Goal: Transaction & Acquisition: Purchase product/service

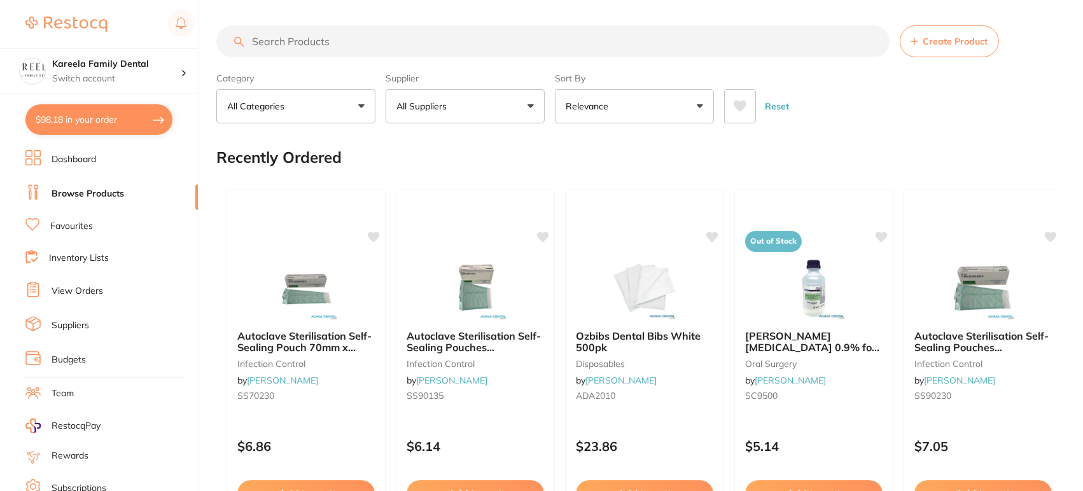
click at [532, 106] on button "All Suppliers" at bounding box center [465, 106] width 159 height 34
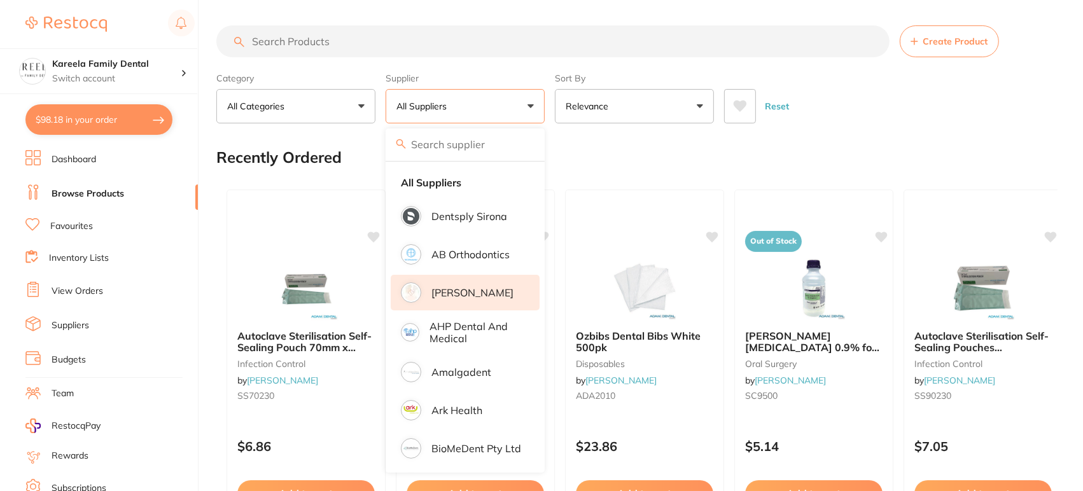
click at [474, 289] on p "[PERSON_NAME]" at bounding box center [473, 292] width 82 height 11
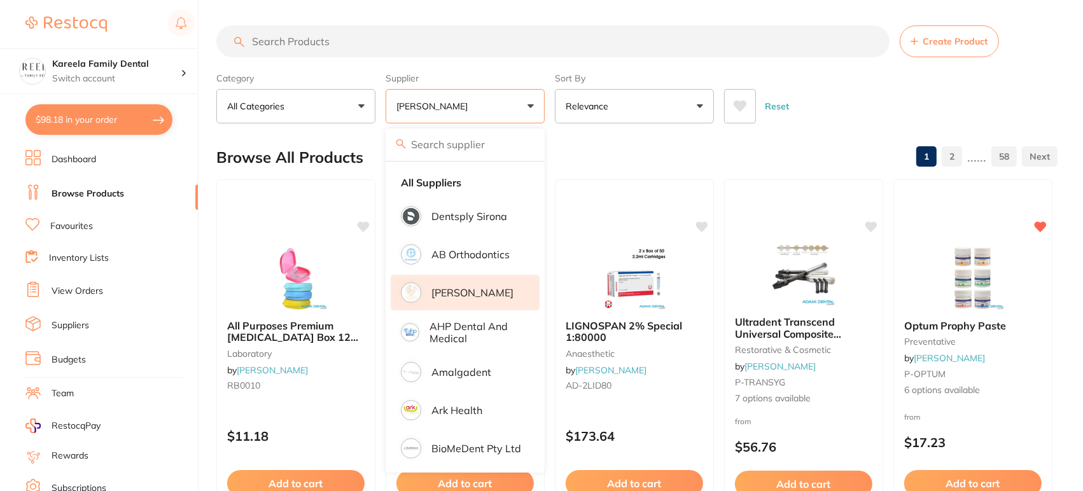
click at [735, 108] on icon at bounding box center [740, 106] width 14 height 13
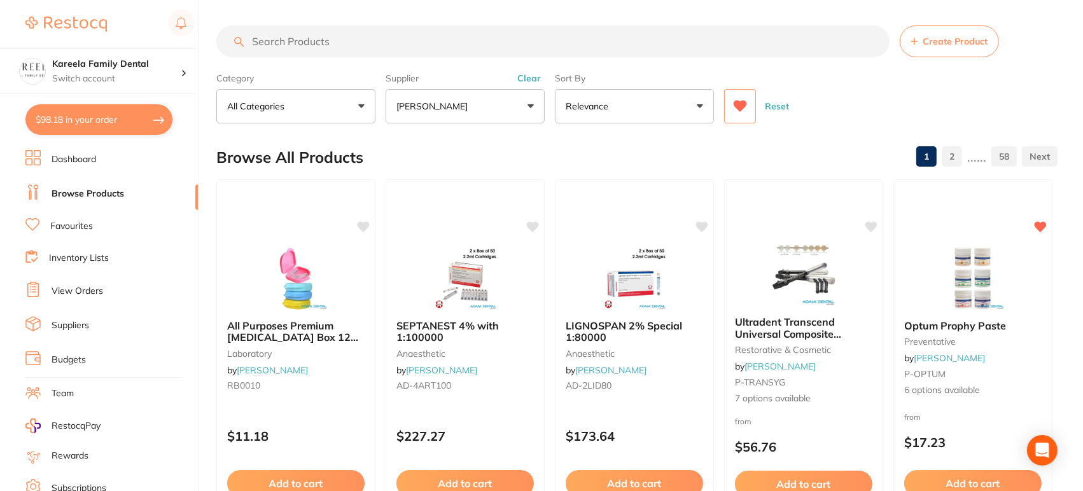
click at [381, 34] on input "search" at bounding box center [552, 41] width 673 height 32
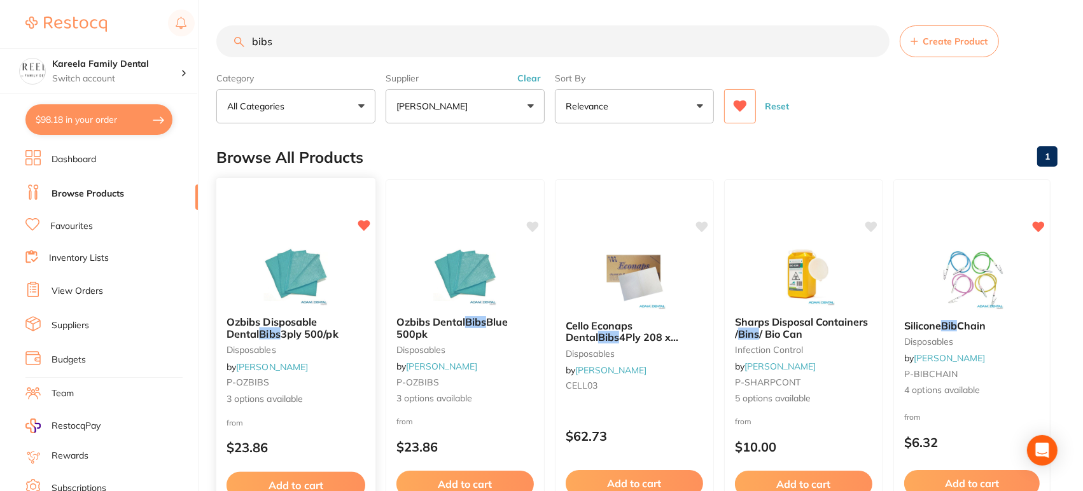
click at [280, 243] on img at bounding box center [295, 274] width 83 height 64
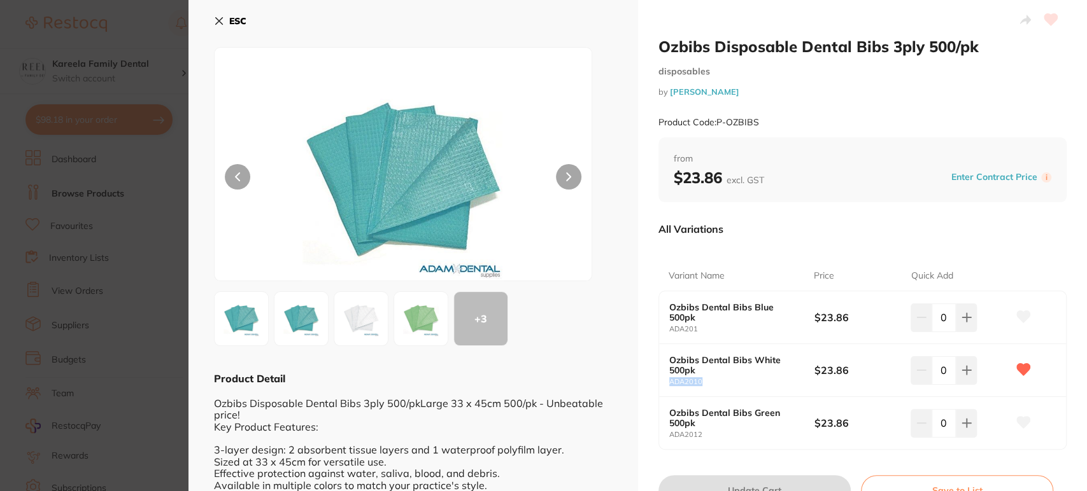
drag, startPoint x: 704, startPoint y: 386, endPoint x: 660, endPoint y: 390, distance: 44.1
click at [660, 390] on div "Ozbibs Dental Bibs White 500pk ADA2010 $23.86 0" at bounding box center [862, 370] width 407 height 53
copy small "ADA2010"
click at [149, 190] on section "Ozbibs Disposable Dental Bibs 3ply 500/pk disposables by [PERSON_NAME] Product …" at bounding box center [543, 245] width 1087 height 491
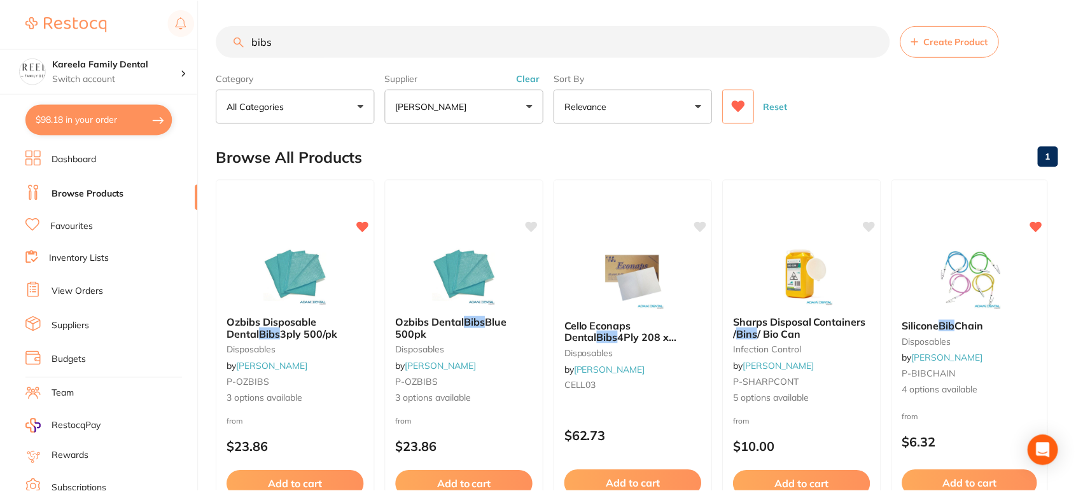
scroll to position [9, 0]
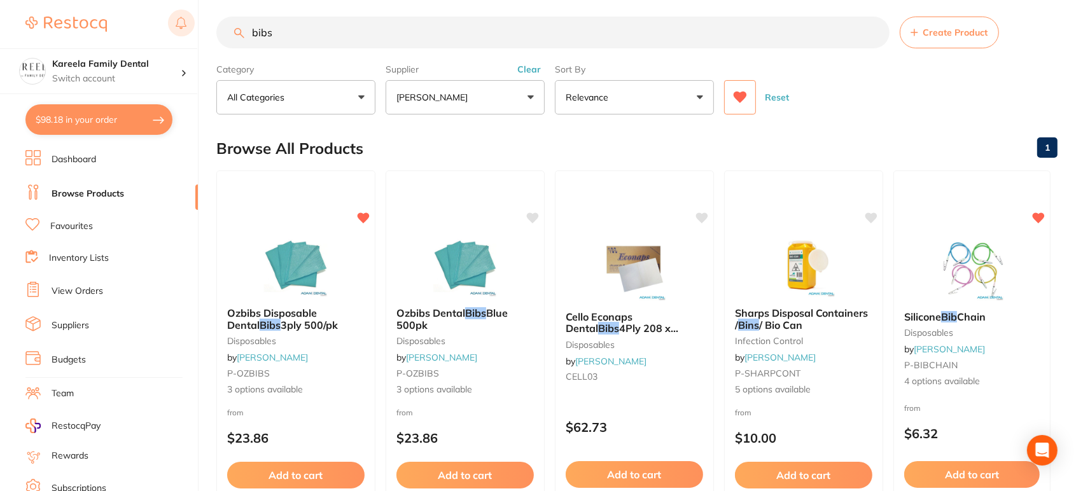
drag, startPoint x: 346, startPoint y: 32, endPoint x: 169, endPoint y: 9, distance: 177.9
click at [169, 9] on div "$98.18 Kareela Family Dental Switch account Kareela Family Dental $98.18 in you…" at bounding box center [541, 236] width 1083 height 491
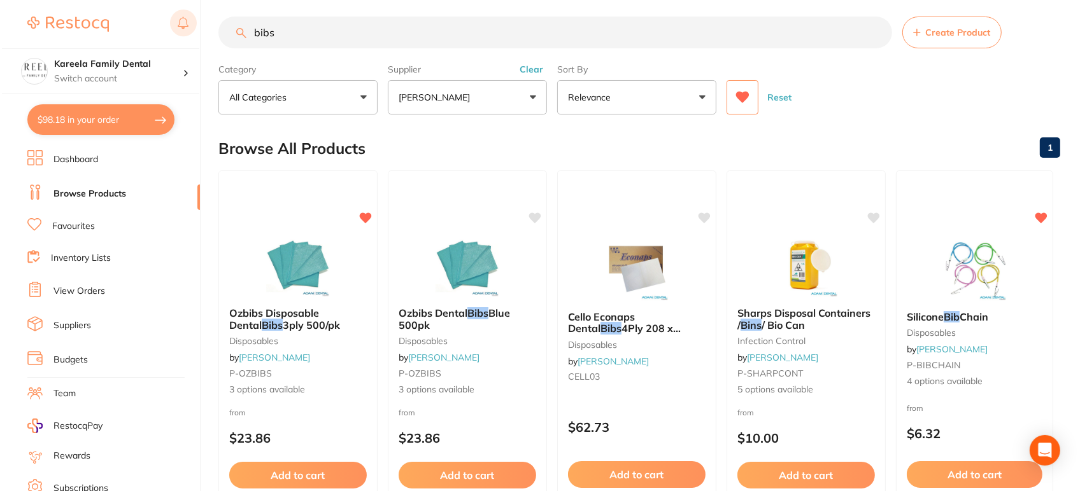
scroll to position [0, 0]
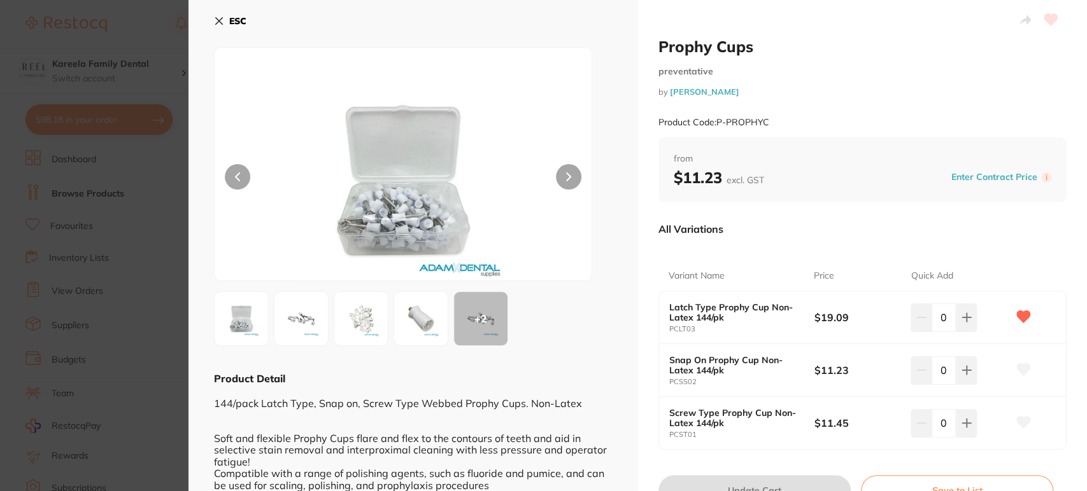
click at [215, 16] on icon at bounding box center [219, 21] width 10 height 10
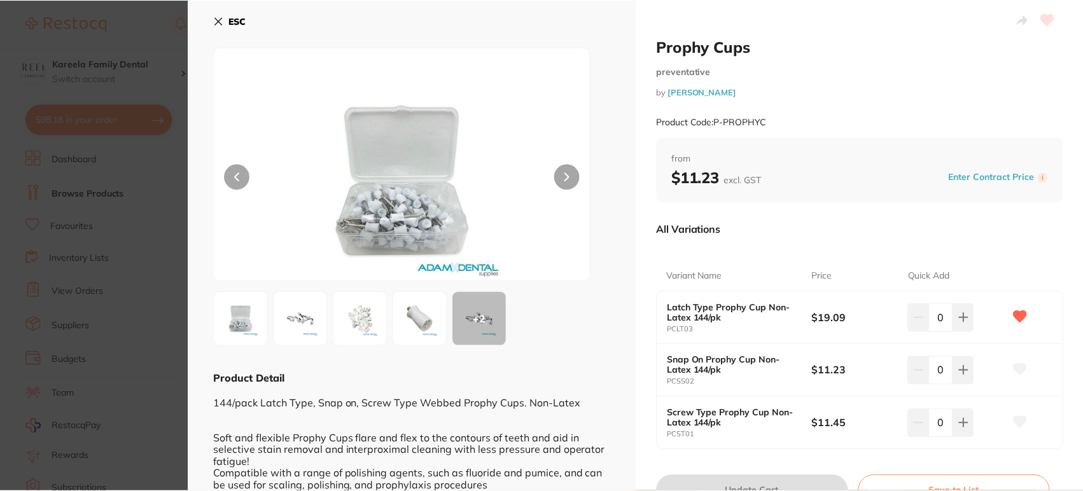
scroll to position [1, 0]
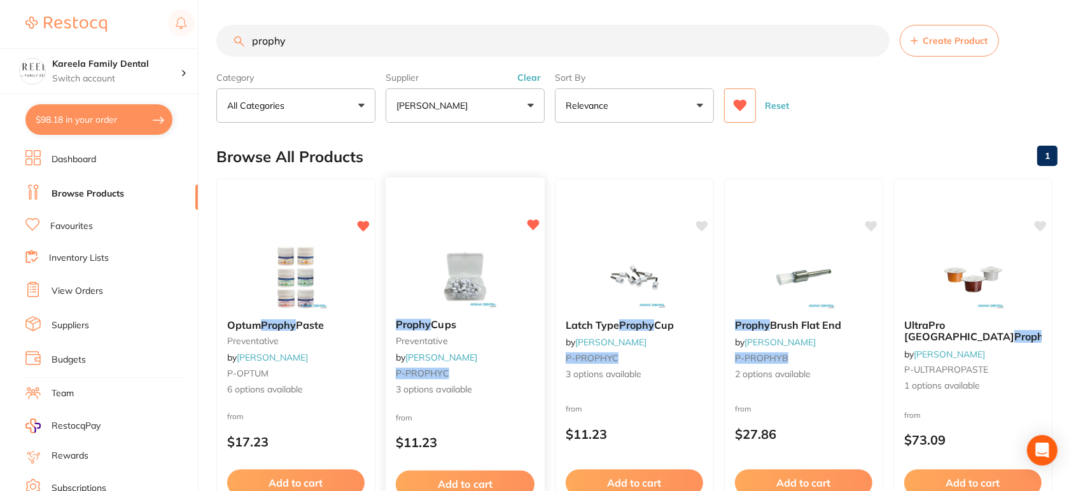
click at [460, 299] on img at bounding box center [464, 276] width 83 height 64
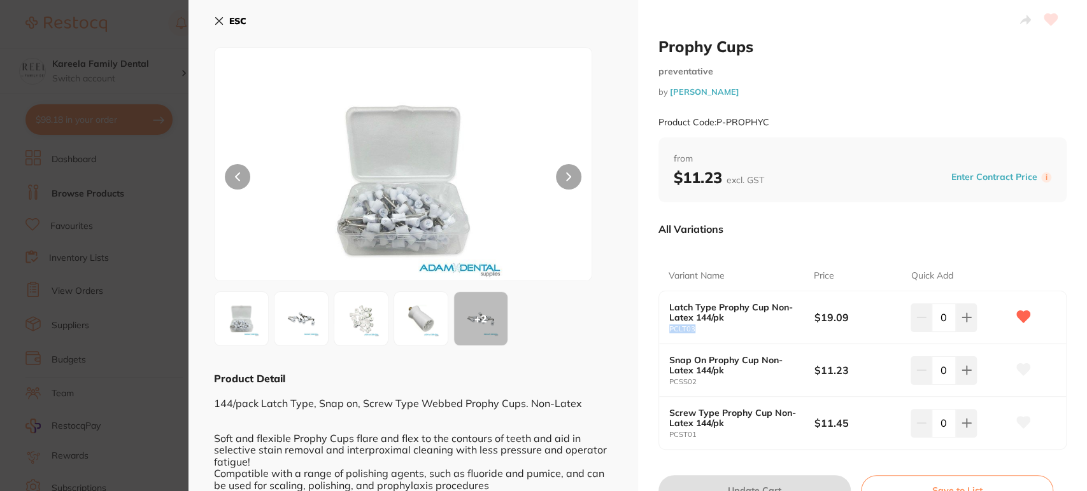
drag, startPoint x: 694, startPoint y: 332, endPoint x: 666, endPoint y: 330, distance: 28.1
click at [666, 330] on div "Latch Type Prophy Cup Non-Latex 144/pk PCLT03 $19.09 0" at bounding box center [862, 318] width 407 height 53
copy small "PCLT03"
click at [154, 35] on section "Prophy Cups preventative by [PERSON_NAME] Product Code: P-PROPHYC ESC + 2 Produ…" at bounding box center [543, 245] width 1087 height 491
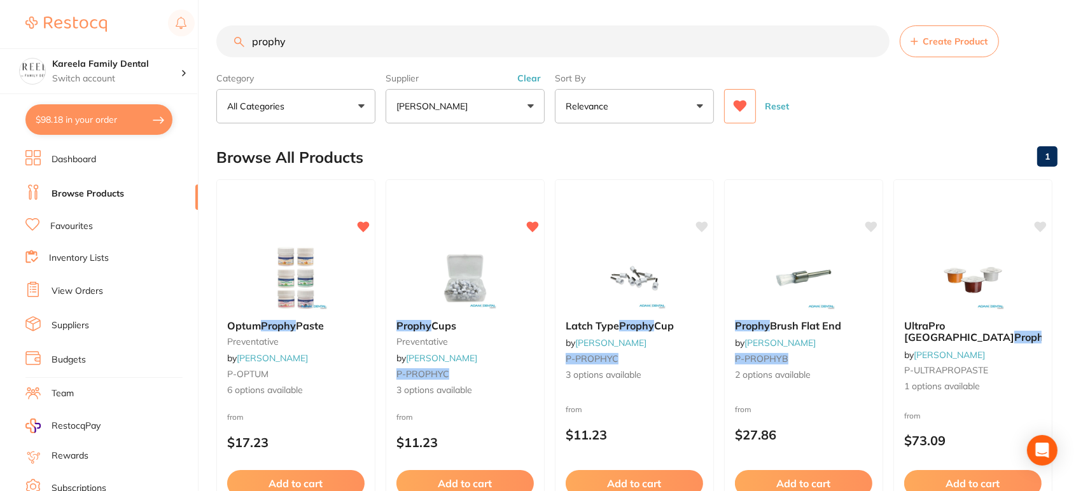
drag, startPoint x: 377, startPoint y: 46, endPoint x: 51, endPoint y: -10, distance: 330.8
click at [51, 0] on html "$98.18 Kareela Family Dental Switch account Kareela Family Dental $98.18 in you…" at bounding box center [541, 245] width 1083 height 491
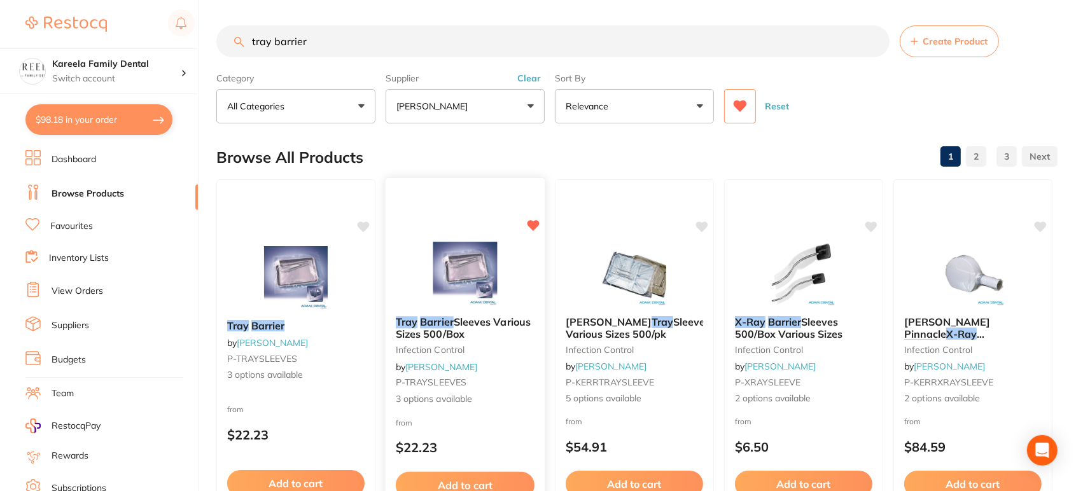
click at [453, 249] on img at bounding box center [464, 274] width 83 height 64
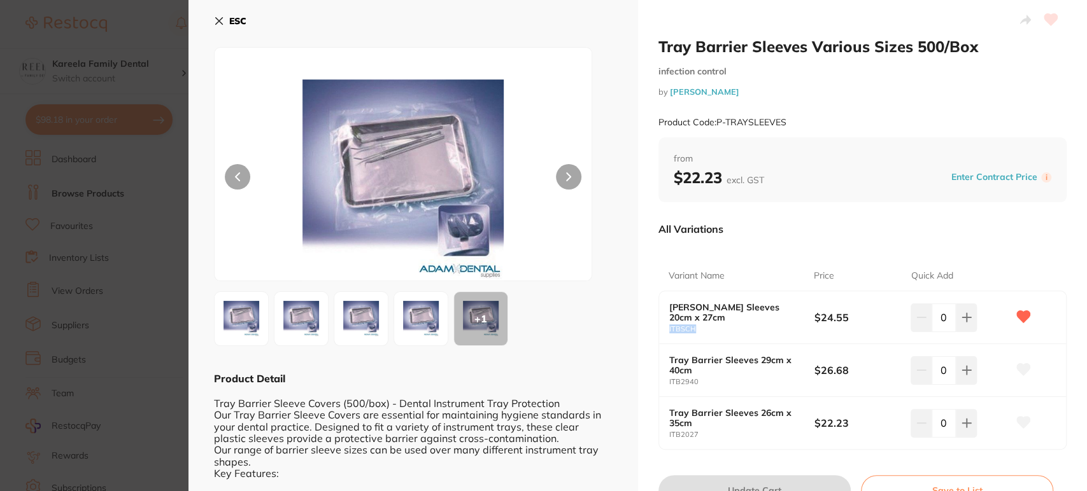
drag, startPoint x: 691, startPoint y: 327, endPoint x: 658, endPoint y: 330, distance: 32.6
click at [659, 330] on div "Tray Barrier Sleeves 20cm x 27cm ITBSCH $24.55 0" at bounding box center [862, 318] width 407 height 53
copy small "ITBSCH"
click at [137, 174] on section "Tray Barrier Sleeves Various Sizes 500/Box infection control by [PERSON_NAME] P…" at bounding box center [543, 245] width 1087 height 491
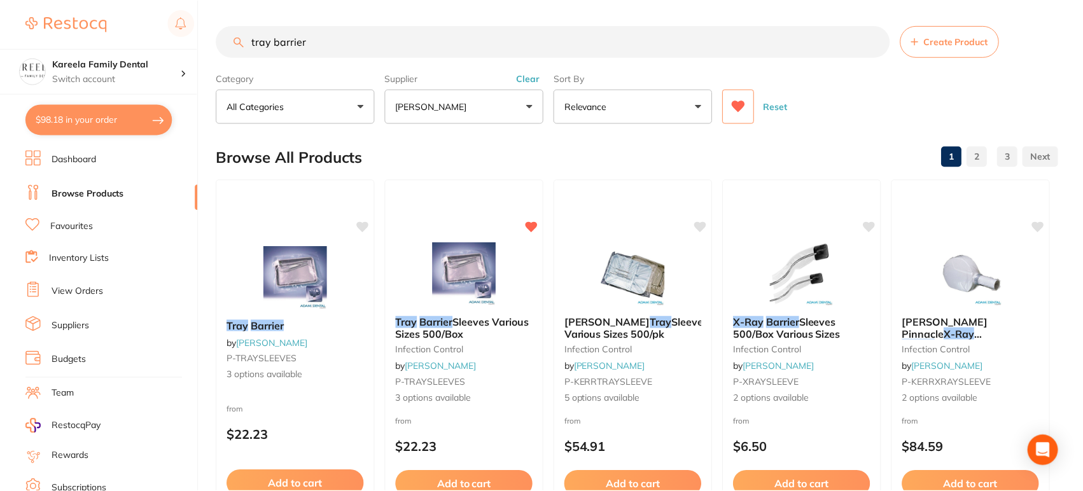
scroll to position [1, 0]
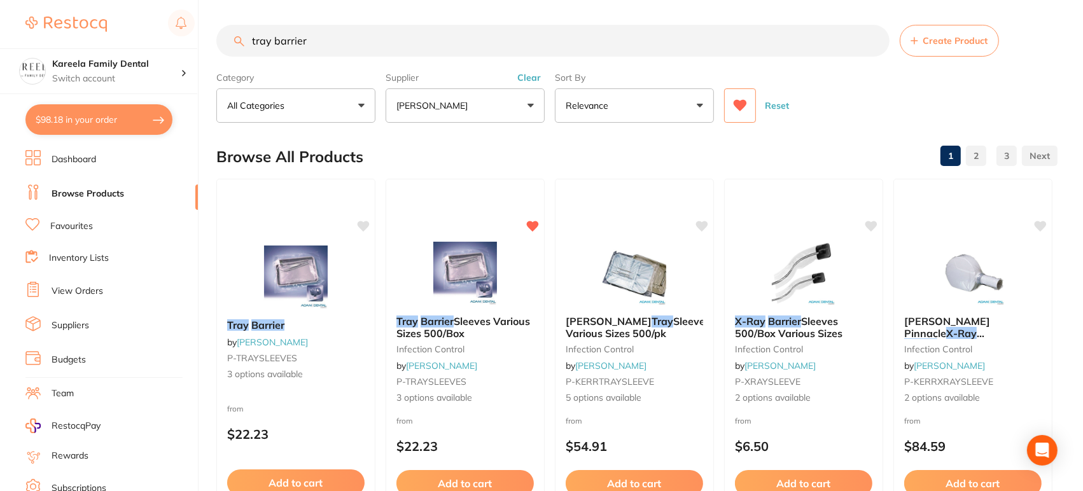
drag, startPoint x: 342, startPoint y: 33, endPoint x: 83, endPoint y: 18, distance: 260.1
click at [83, 18] on div "$98.18 Kareela Family Dental Switch account Kareela Family Dental $98.18 in you…" at bounding box center [541, 244] width 1083 height 491
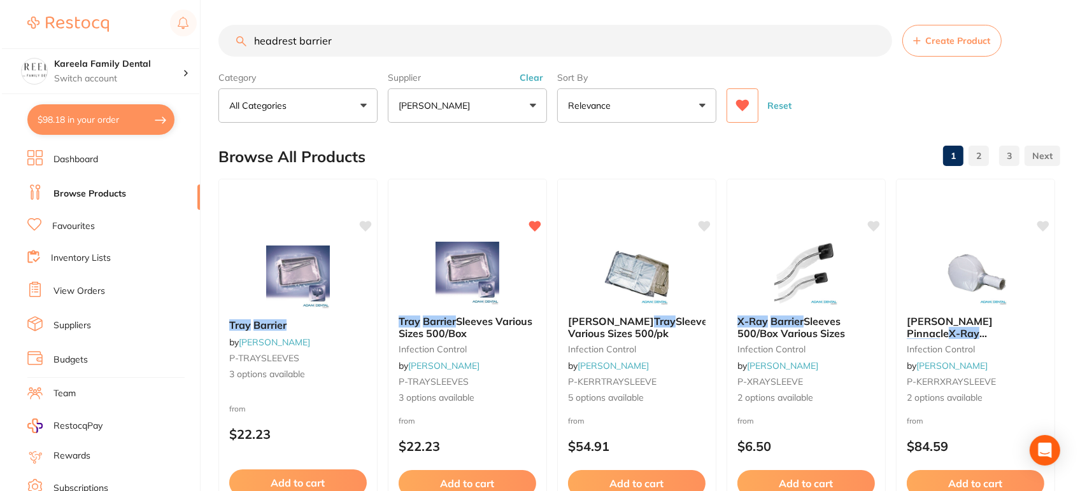
scroll to position [0, 0]
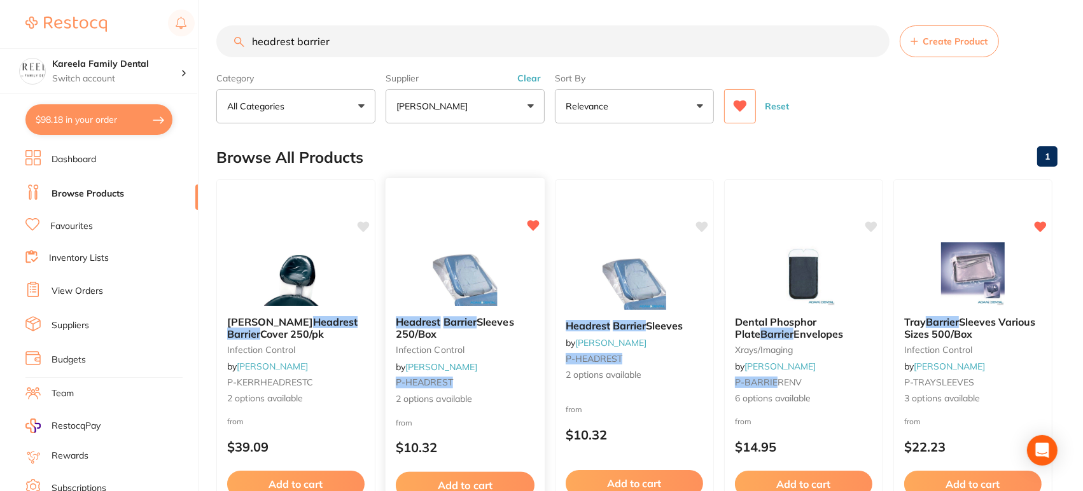
click at [456, 284] on img at bounding box center [464, 274] width 83 height 64
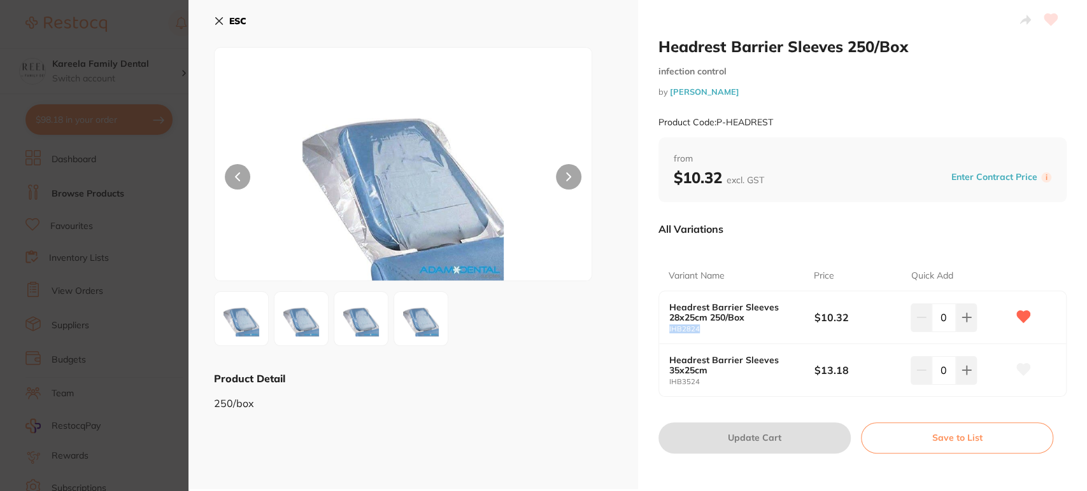
drag, startPoint x: 706, startPoint y: 330, endPoint x: 642, endPoint y: 330, distance: 64.3
click at [642, 330] on div "Headrest Barrier Sleeves 250/Box infection control by [PERSON_NAME] Product Cod…" at bounding box center [862, 245] width 449 height 490
copy small "IHB2824"
click at [217, 20] on icon at bounding box center [219, 21] width 10 height 10
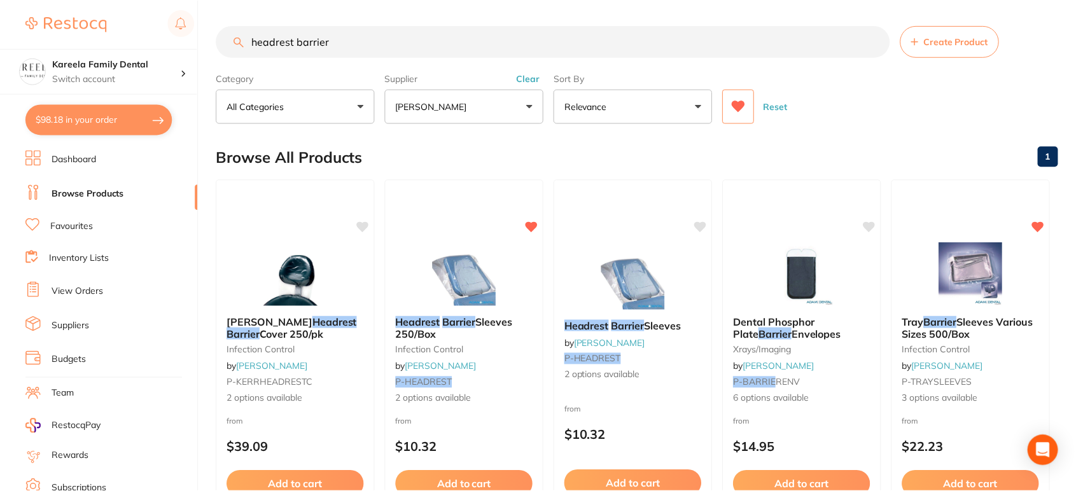
scroll to position [1, 0]
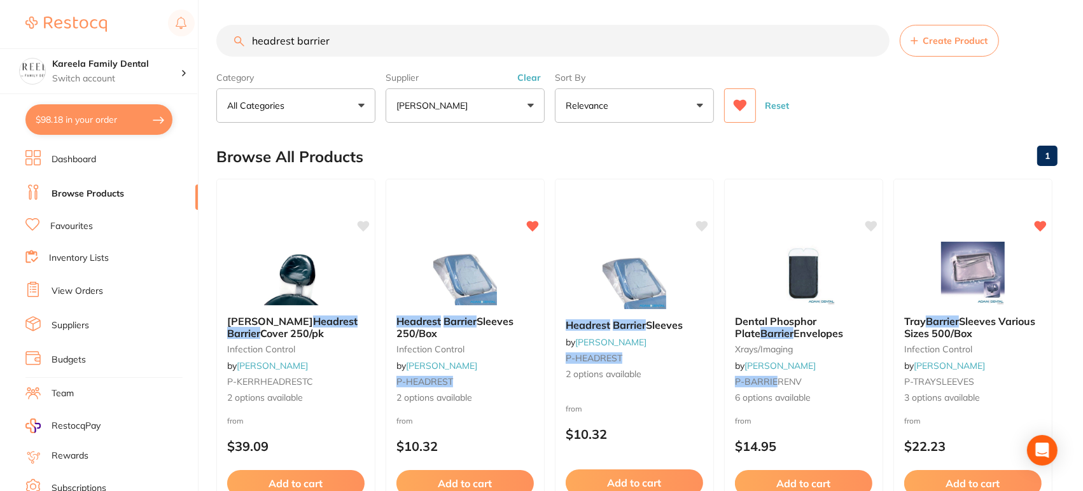
drag, startPoint x: 379, startPoint y: 46, endPoint x: 83, endPoint y: 6, distance: 299.3
click at [83, 6] on div "$98.18 Kareela Family Dental Switch account Kareela Family Dental $98.18 in you…" at bounding box center [541, 244] width 1083 height 491
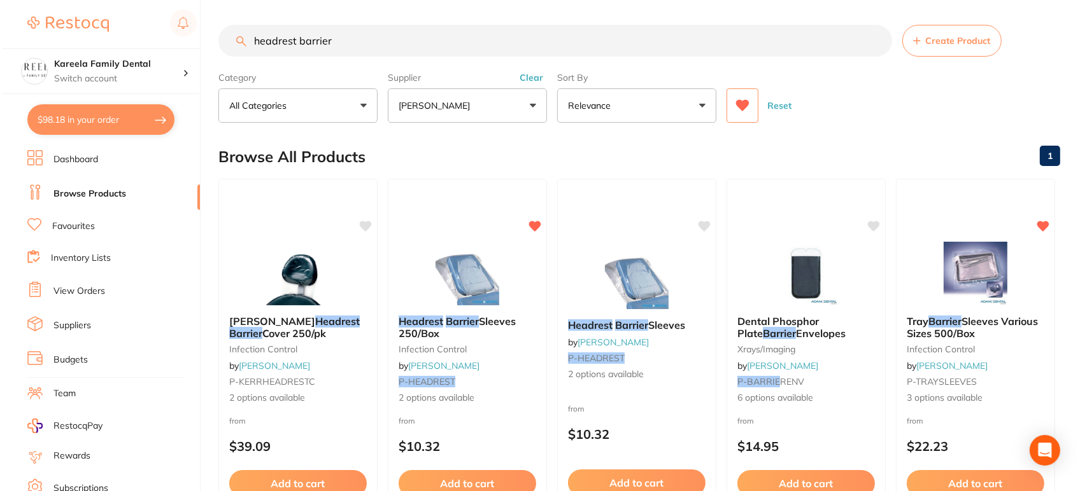
scroll to position [0, 0]
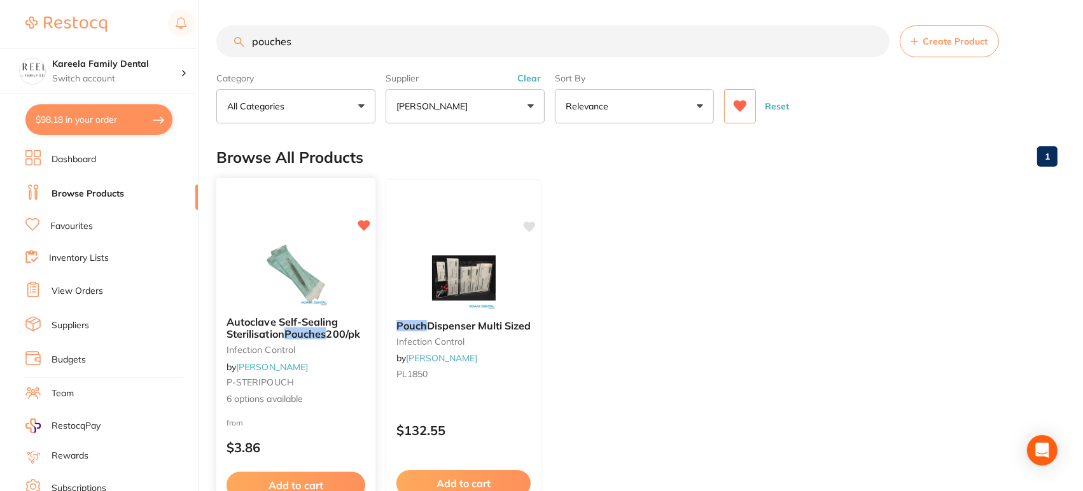
click at [293, 230] on div "Autoclave Self-Sealing Sterilisation Pouches 200/pk infection control by [PERSO…" at bounding box center [296, 363] width 161 height 370
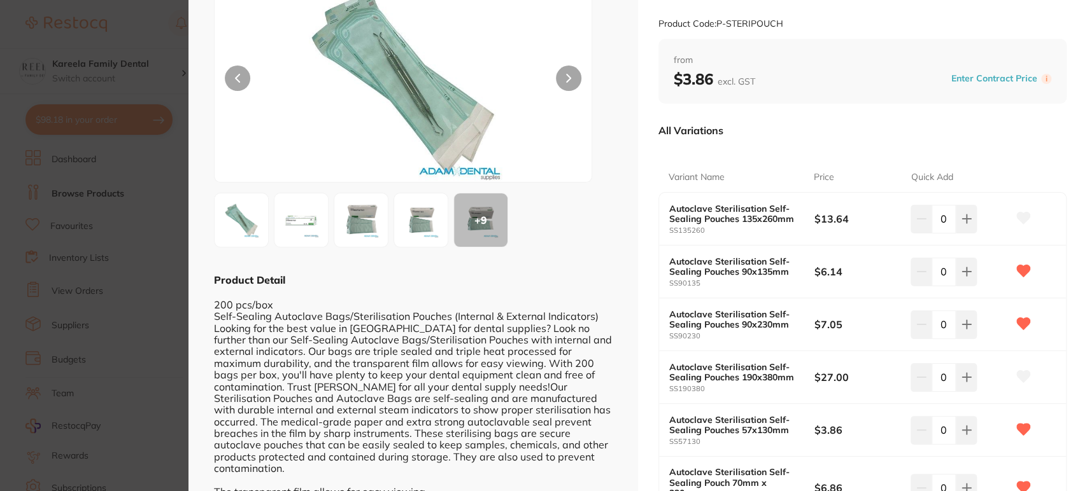
scroll to position [134, 0]
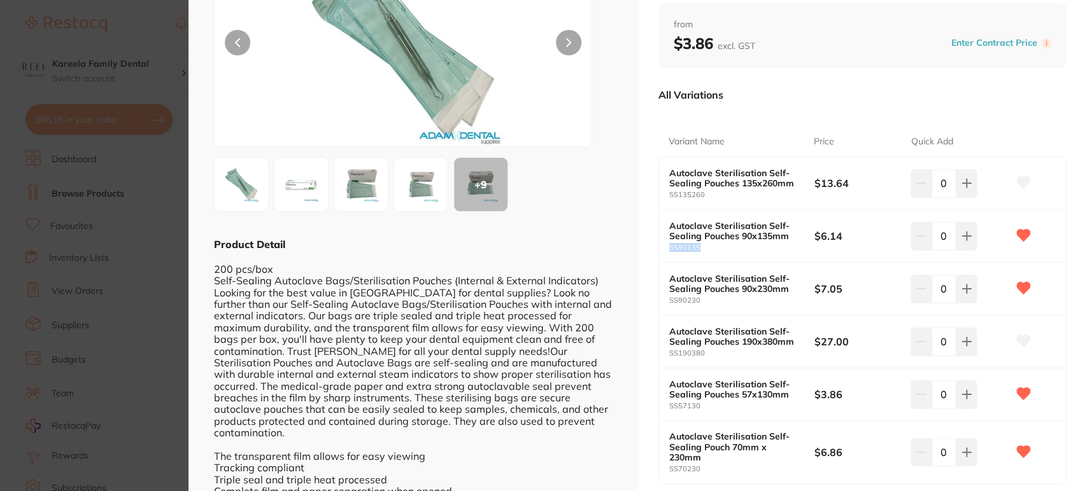
drag, startPoint x: 698, startPoint y: 249, endPoint x: 654, endPoint y: 251, distance: 44.6
click at [654, 251] on div "Autoclave Self-Sealing Sterilisation Pouches 200/pk infection control by [PERSO…" at bounding box center [862, 245] width 449 height 759
copy small "SS90135"
drag, startPoint x: 717, startPoint y: 299, endPoint x: 665, endPoint y: 297, distance: 52.3
click at [665, 297] on div "Autoclave Sterilisation Self- Sealing Pouches 90x230mm SS90230 $7.05 0" at bounding box center [862, 289] width 407 height 53
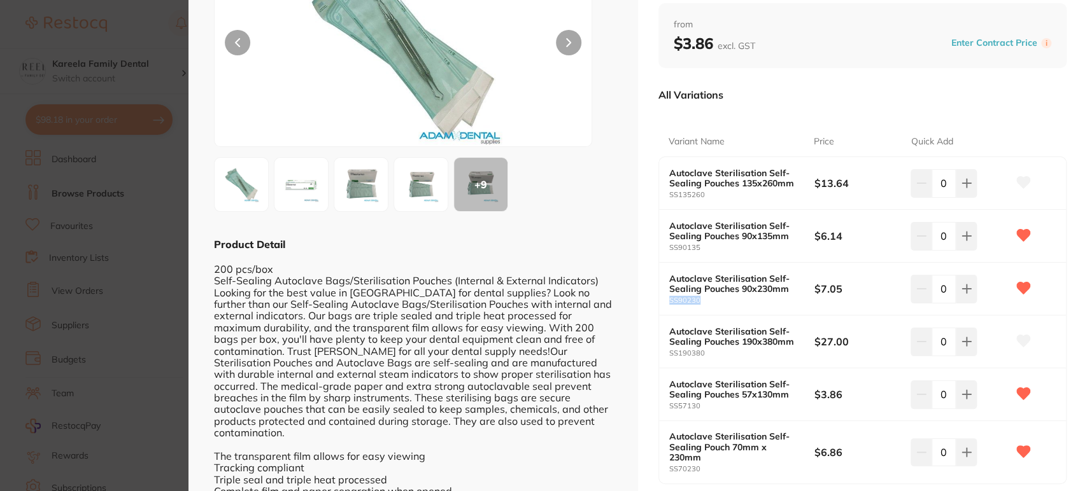
copy small "SS90230"
drag, startPoint x: 714, startPoint y: 351, endPoint x: 670, endPoint y: 351, distance: 43.9
click at [670, 351] on small "SS190380" at bounding box center [741, 353] width 145 height 8
drag, startPoint x: 714, startPoint y: 410, endPoint x: 654, endPoint y: 407, distance: 59.3
click at [654, 407] on div "Autoclave Self-Sealing Sterilisation Pouches 200/pk infection control by [PERSO…" at bounding box center [862, 245] width 449 height 759
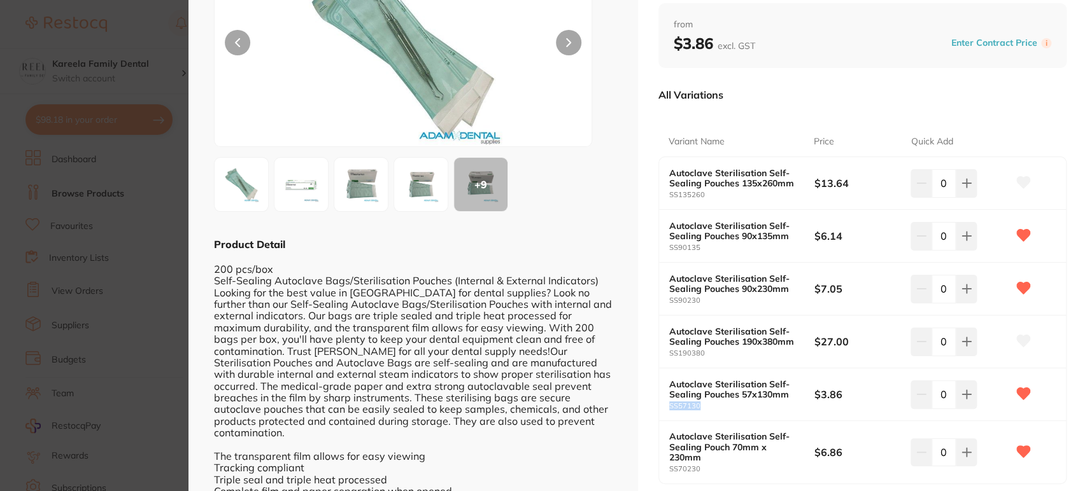
copy small "SS57130"
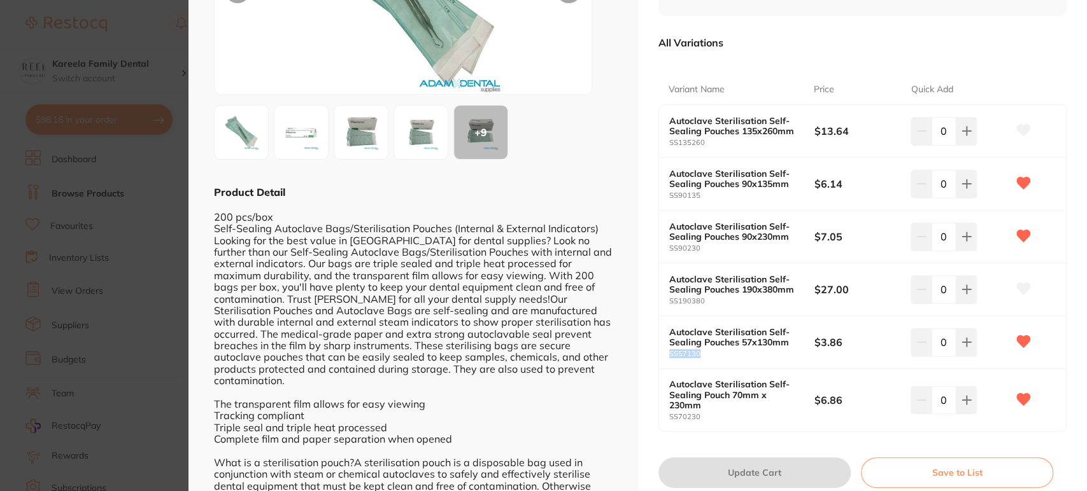
scroll to position [187, 0]
drag, startPoint x: 756, startPoint y: 407, endPoint x: 708, endPoint y: 415, distance: 48.5
click at [708, 415] on div "Autoclave Sterilisation Self- Sealing Pouch 70mm x 230mm SS70230" at bounding box center [741, 399] width 145 height 41
copy div "SS70230"
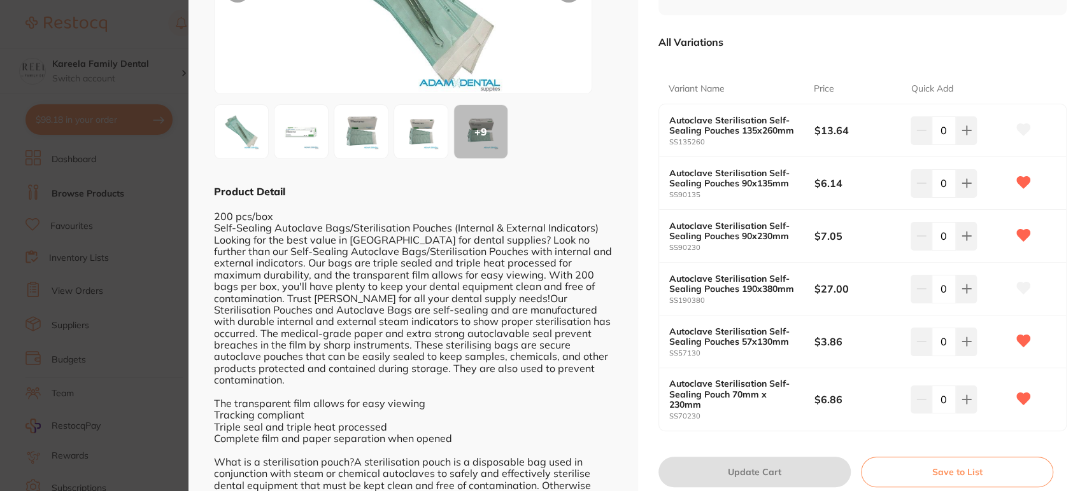
click at [163, 50] on section "Autoclave Self-Sealing Sterilisation Pouches 200/pk infection control by [PERSO…" at bounding box center [543, 245] width 1087 height 491
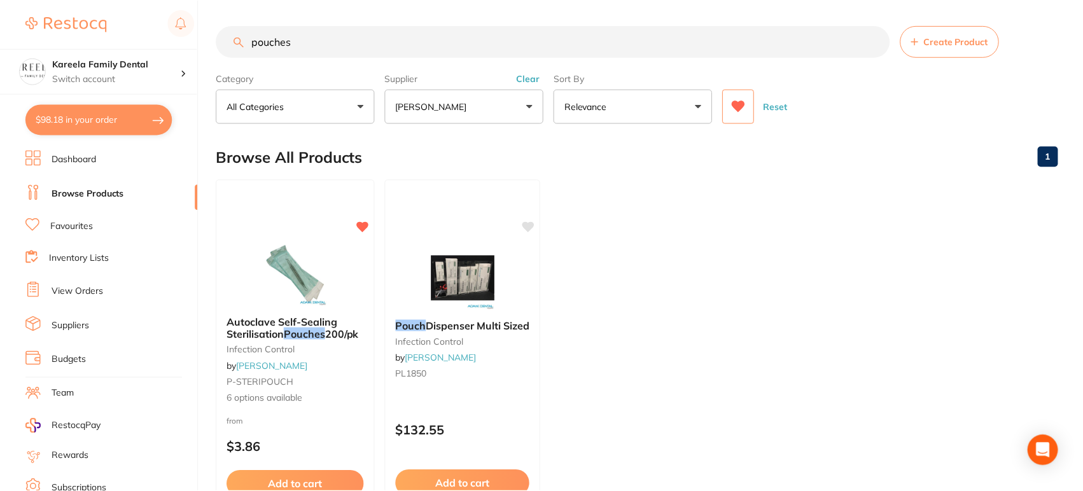
scroll to position [1, 0]
drag, startPoint x: 293, startPoint y: 45, endPoint x: 82, endPoint y: 36, distance: 211.5
click at [82, 36] on div "$98.18 Kareela Family Dental Switch account Kareela Family Dental $98.18 in you…" at bounding box center [541, 244] width 1083 height 491
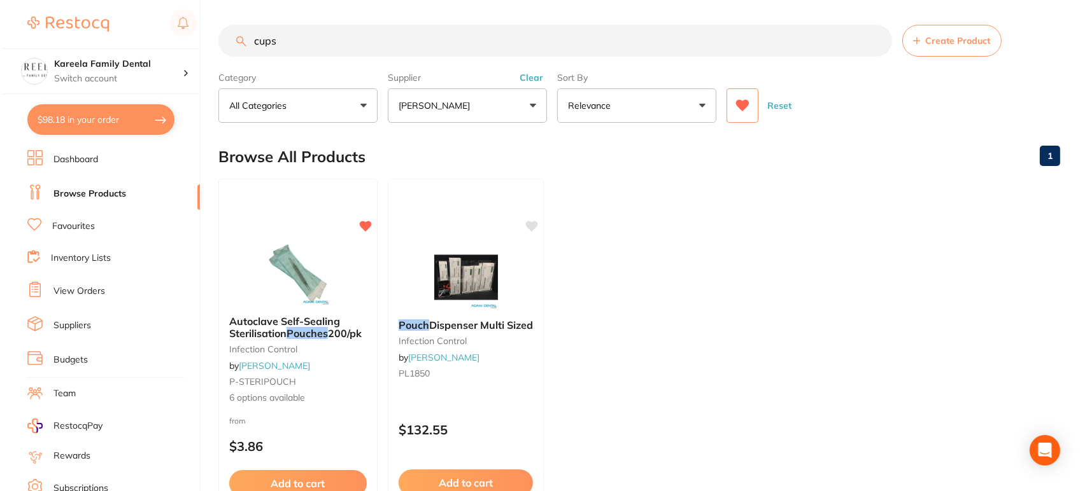
scroll to position [0, 0]
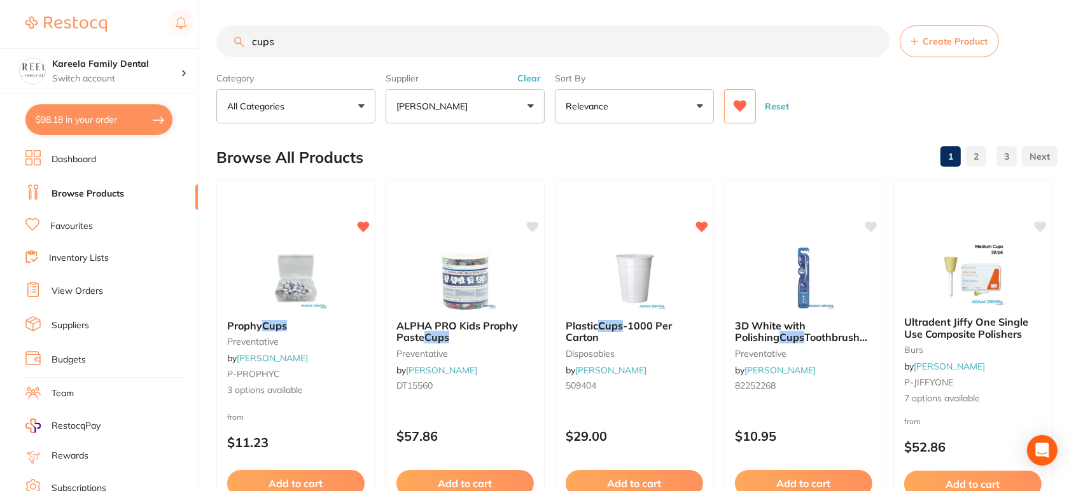
click at [602, 243] on div "Plastic Cups -1000 Per Carton disposables by [PERSON_NAME] 509404 $29.00 Add to…" at bounding box center [634, 363] width 159 height 366
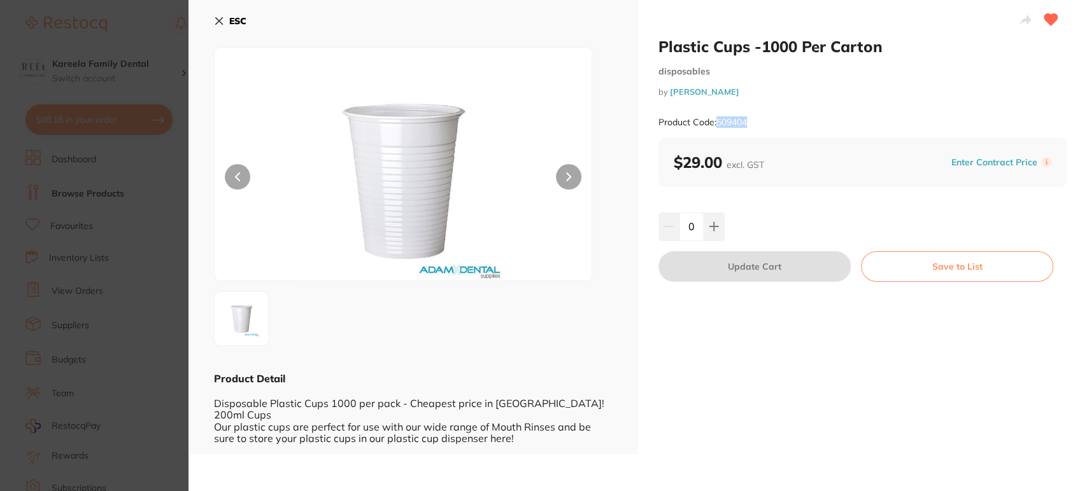
drag, startPoint x: 758, startPoint y: 126, endPoint x: 718, endPoint y: 122, distance: 40.4
click at [718, 122] on div "Product Code: 509404" at bounding box center [862, 122] width 409 height 31
copy small "509404"
click at [210, 13] on div "ESC Product Detail Disposable Plastic Cups 1000 per pack - Cheapest price in [G…" at bounding box center [412, 227] width 449 height 455
click at [217, 18] on icon at bounding box center [219, 21] width 10 height 10
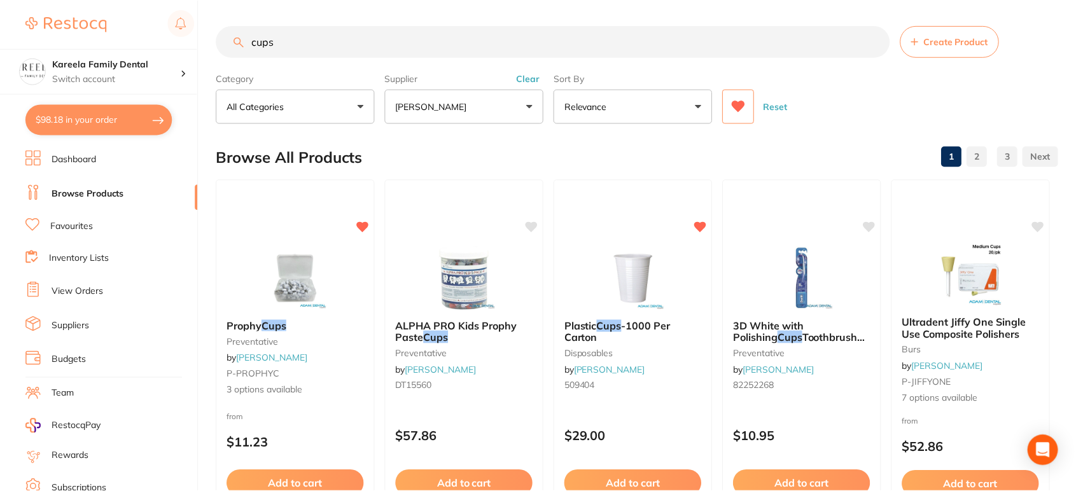
scroll to position [1, 0]
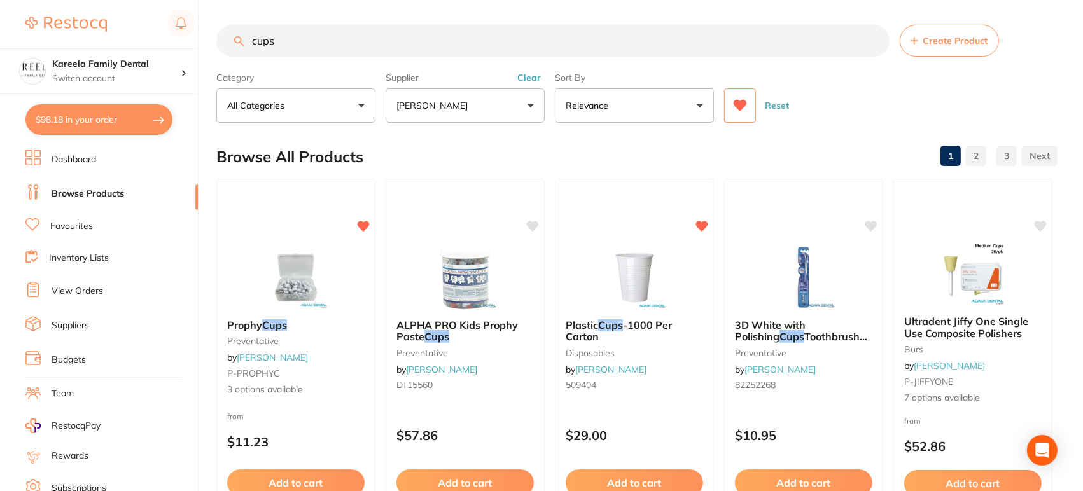
drag, startPoint x: 326, startPoint y: 36, endPoint x: 240, endPoint y: 22, distance: 87.1
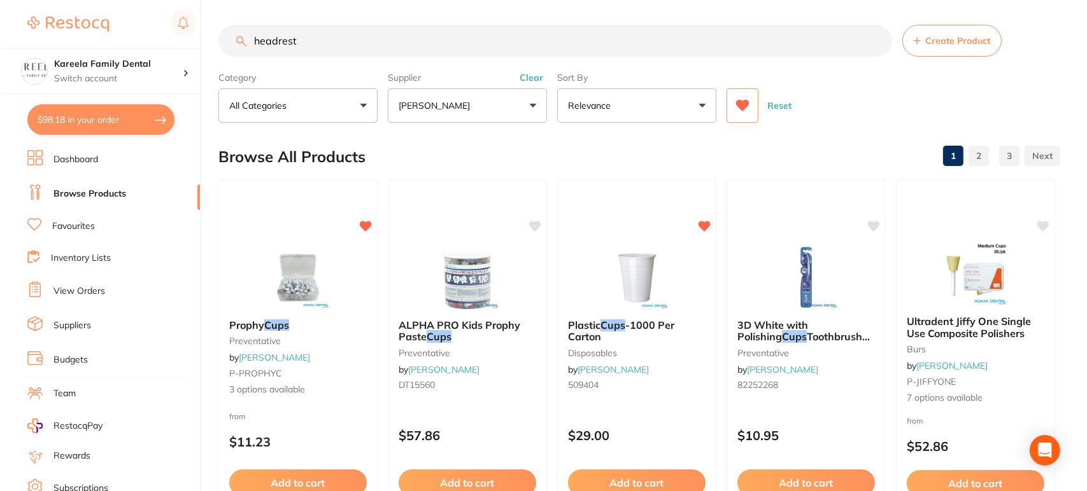
scroll to position [0, 0]
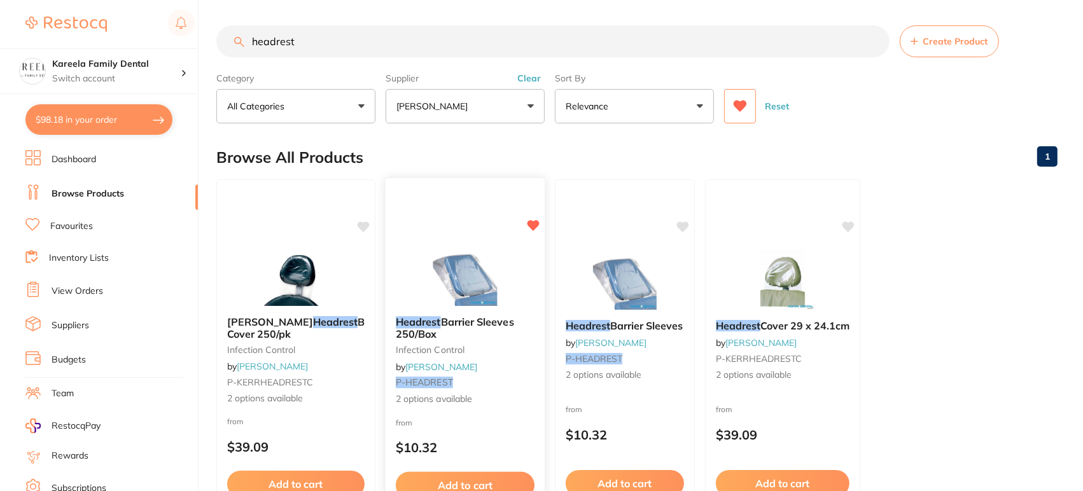
click at [467, 286] on img at bounding box center [464, 274] width 83 height 64
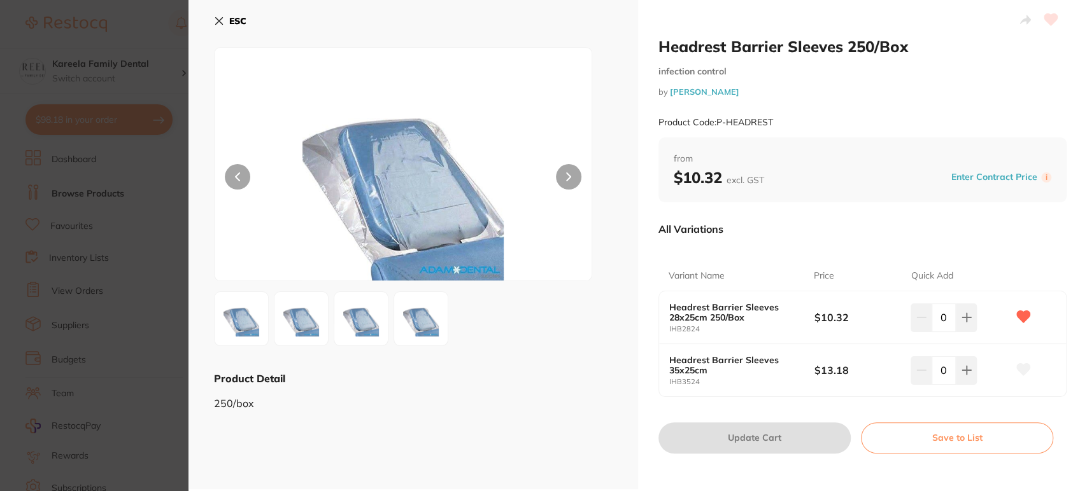
click at [156, 62] on section "Headrest Barrier Sleeves 250/Box infection control by [PERSON_NAME] Product Cod…" at bounding box center [543, 245] width 1087 height 491
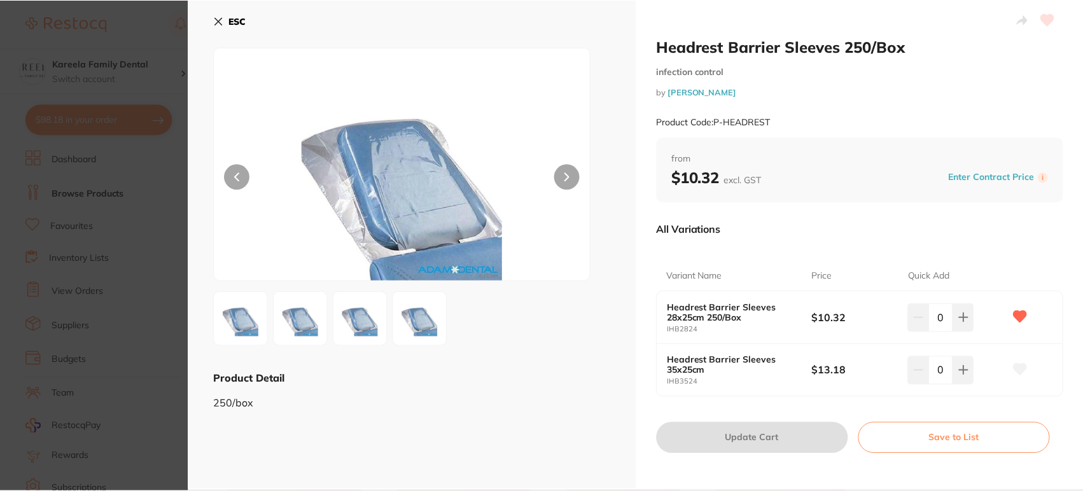
scroll to position [1, 0]
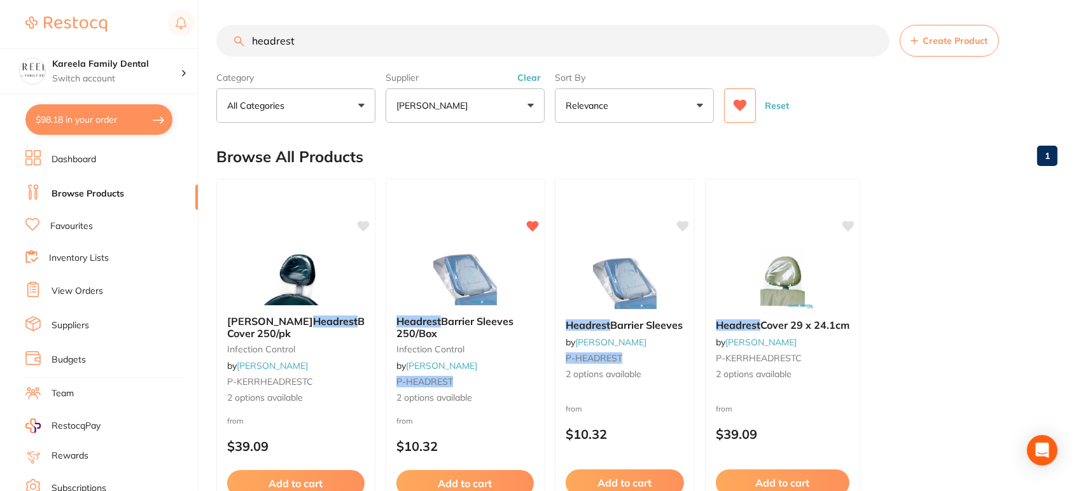
drag, startPoint x: 306, startPoint y: 38, endPoint x: 137, endPoint y: 17, distance: 170.0
click at [137, 17] on div "$98.18 Kareela Family Dental Switch account Kareela Family Dental $98.18 in you…" at bounding box center [541, 244] width 1083 height 491
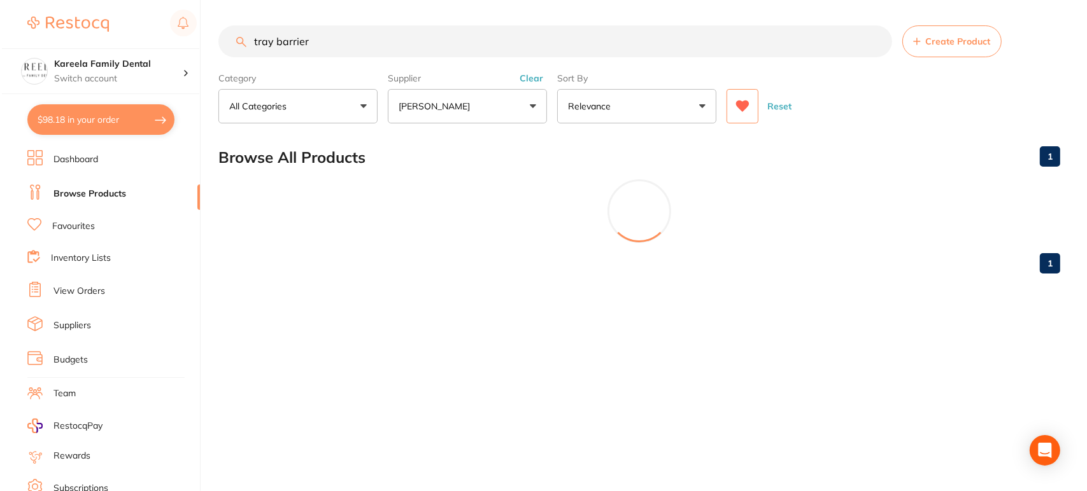
scroll to position [0, 0]
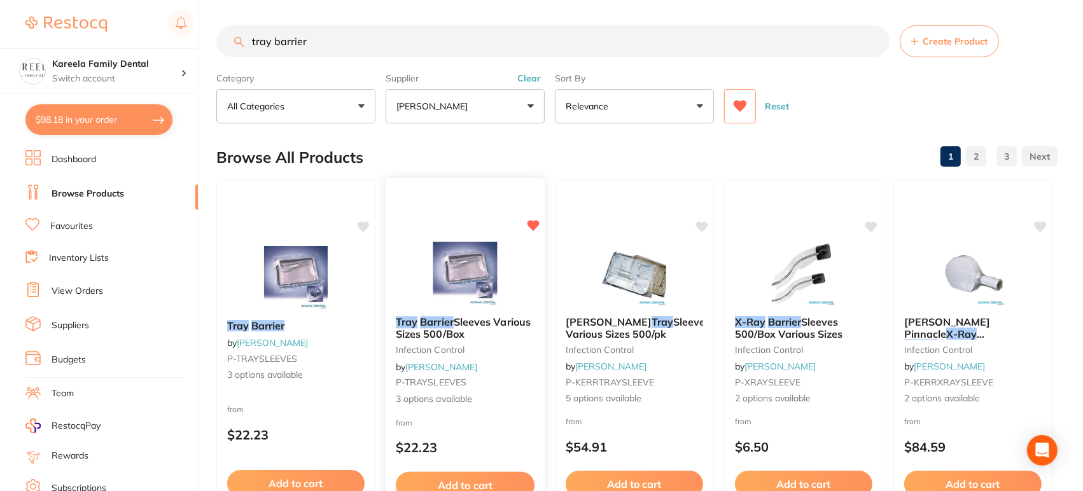
click at [451, 264] on img at bounding box center [464, 274] width 83 height 64
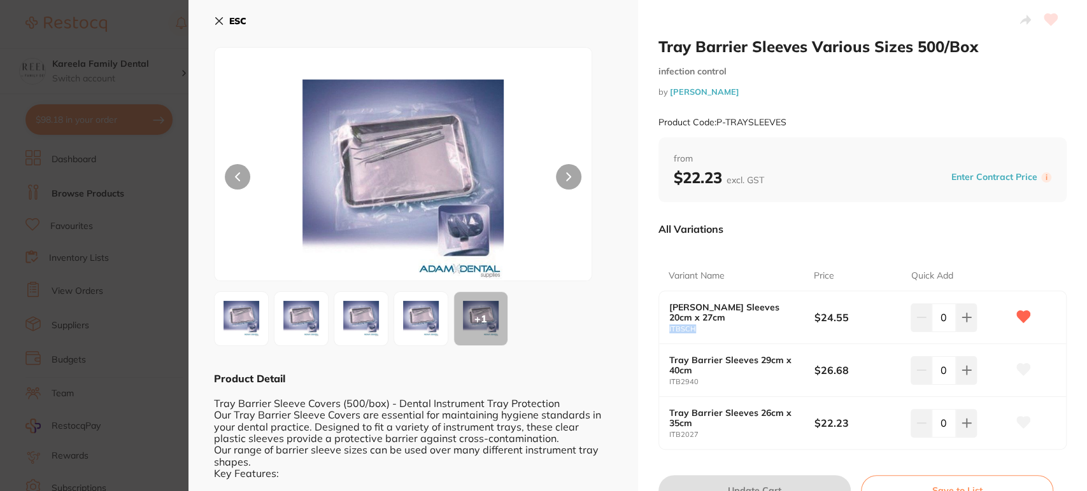
drag, startPoint x: 708, startPoint y: 327, endPoint x: 661, endPoint y: 330, distance: 47.8
click at [661, 330] on div "Tray Barrier Sleeves 20cm x 27cm ITBSCH $24.55 0" at bounding box center [862, 318] width 407 height 53
click at [723, 334] on div "Tray Barrier Sleeves 20cm x 27cm ITBSCH $24.55 0" at bounding box center [862, 318] width 407 height 53
click at [192, 65] on div "ESC + 1 Product Detail Tray Barrier Sleeve Covers (500/box) - Dental Instrument…" at bounding box center [412, 391] width 449 height 782
click at [169, 61] on section "Tray Barrier Sleeves Various Sizes 500/Box infection control by [PERSON_NAME] P…" at bounding box center [543, 245] width 1087 height 491
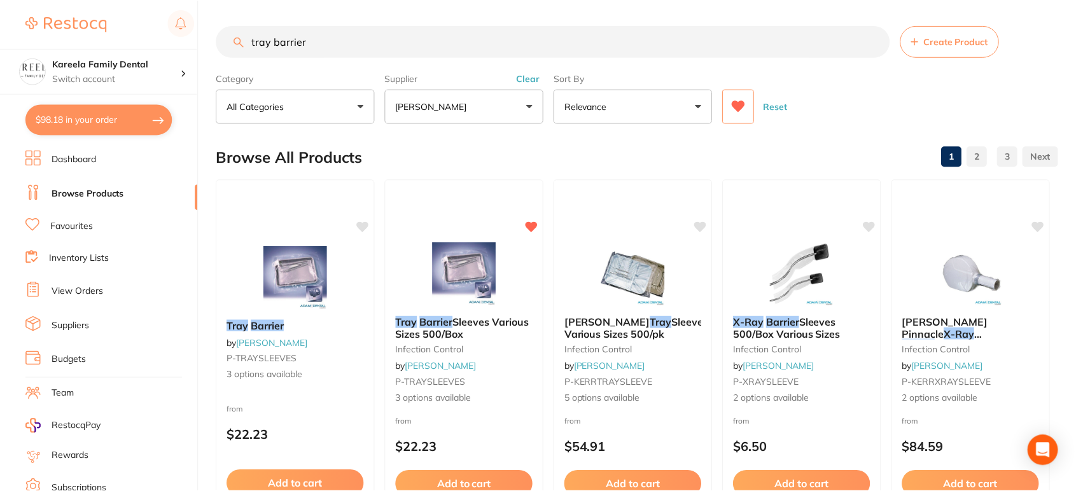
scroll to position [1, 0]
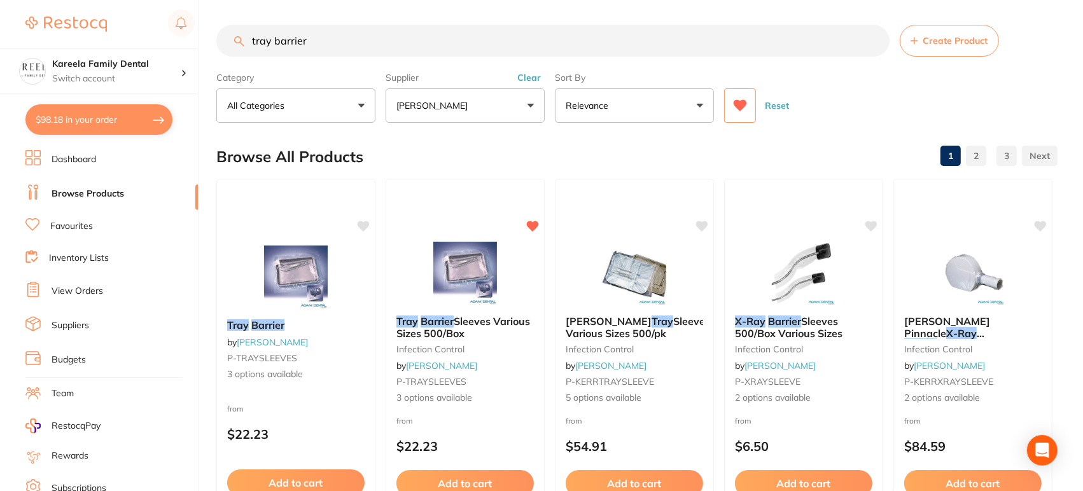
drag, startPoint x: 339, startPoint y: 40, endPoint x: 117, endPoint y: 19, distance: 223.2
click at [117, 19] on div "$98.18 Kareela Family Dental Switch account Kareela Family Dental $98.18 in you…" at bounding box center [541, 244] width 1083 height 491
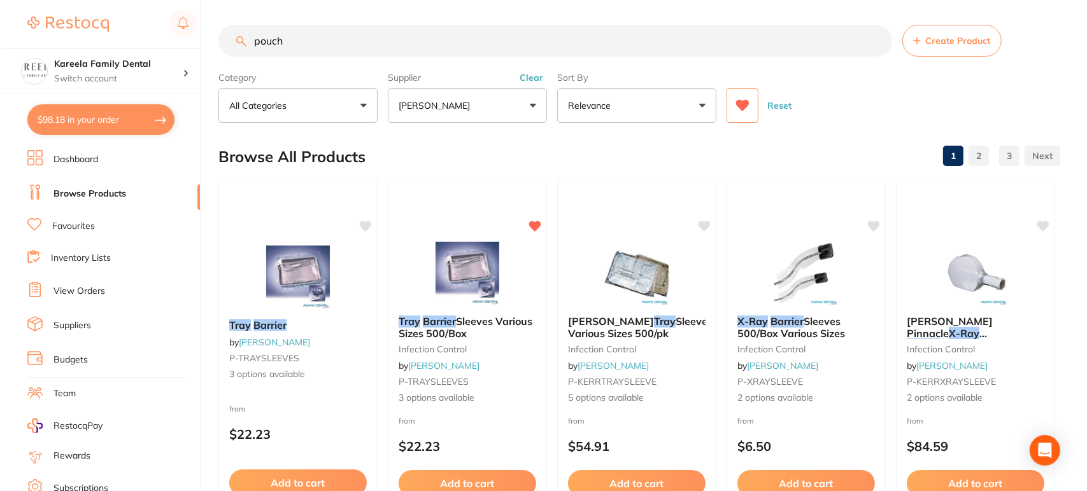
scroll to position [0, 0]
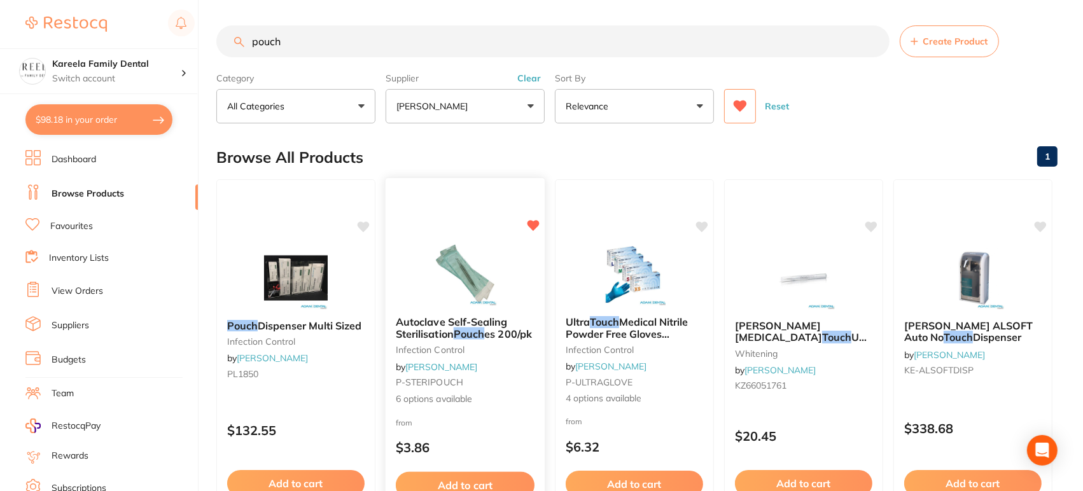
type input "pouch"
click at [502, 257] on img at bounding box center [464, 274] width 83 height 64
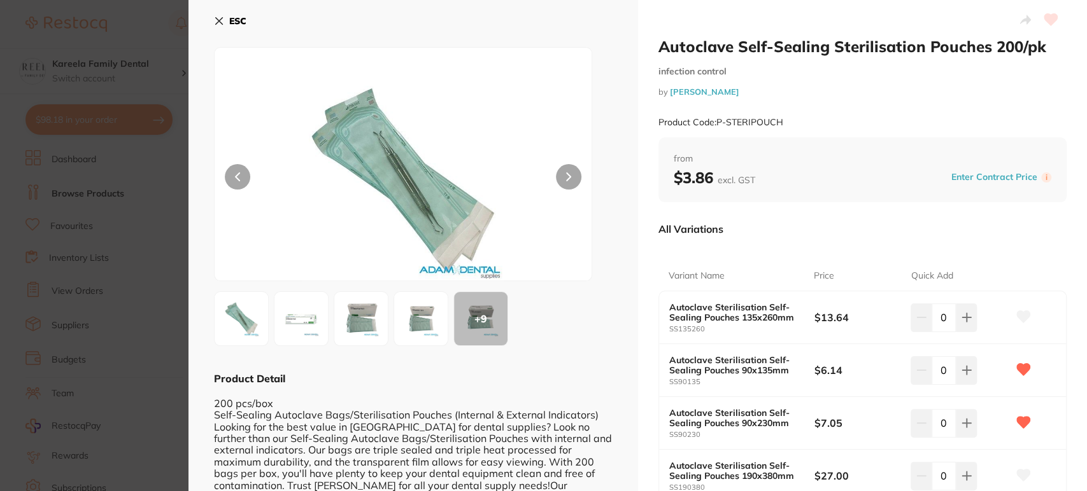
click at [152, 53] on section "Autoclave Self-Sealing Sterilisation Pouches 200/pk infection control by [PERSO…" at bounding box center [543, 245] width 1087 height 491
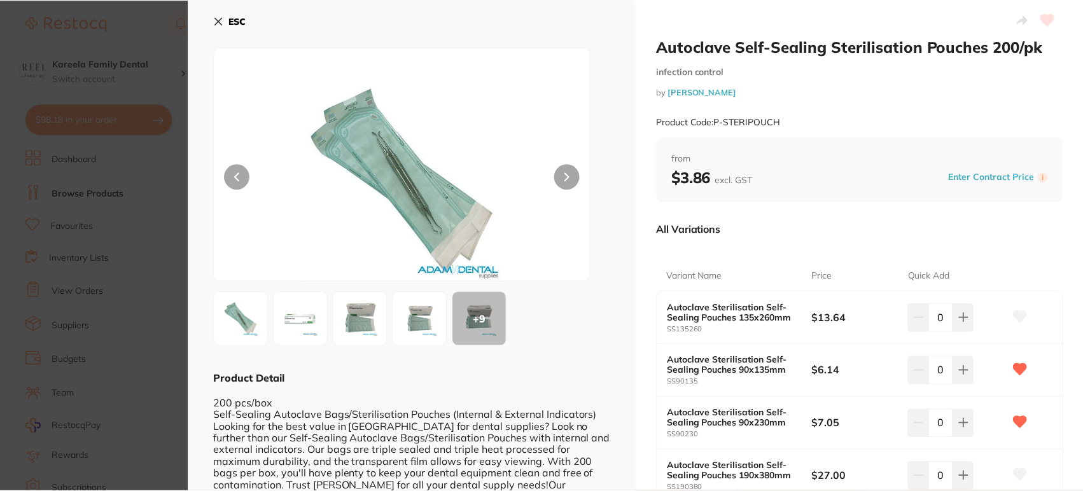
scroll to position [1, 0]
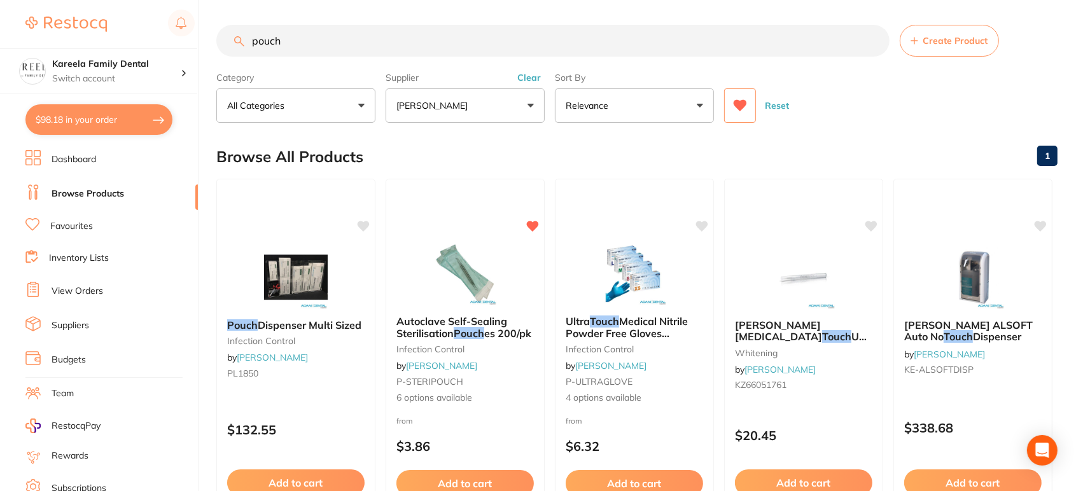
click at [432, 108] on p "[PERSON_NAME]" at bounding box center [435, 105] width 76 height 13
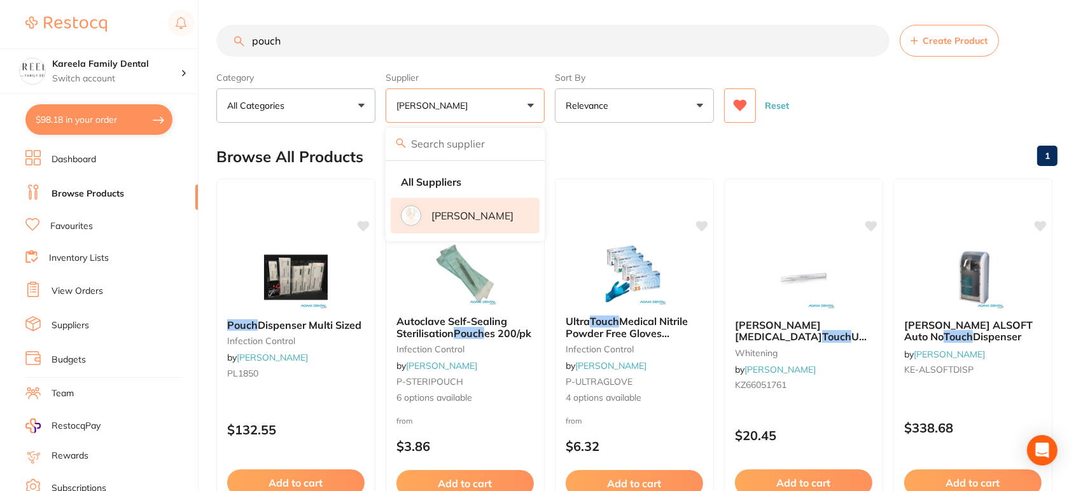
click at [484, 218] on p "[PERSON_NAME]" at bounding box center [473, 215] width 82 height 11
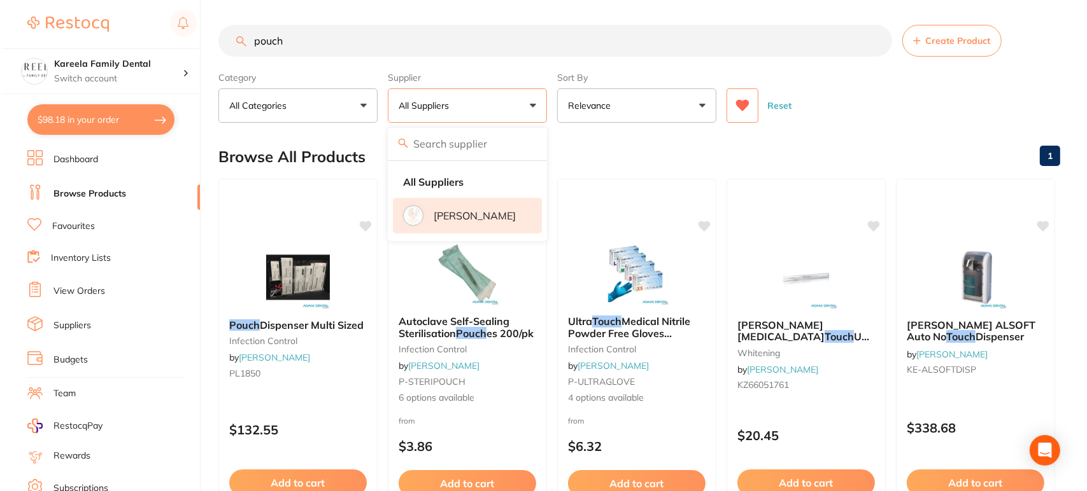
scroll to position [0, 0]
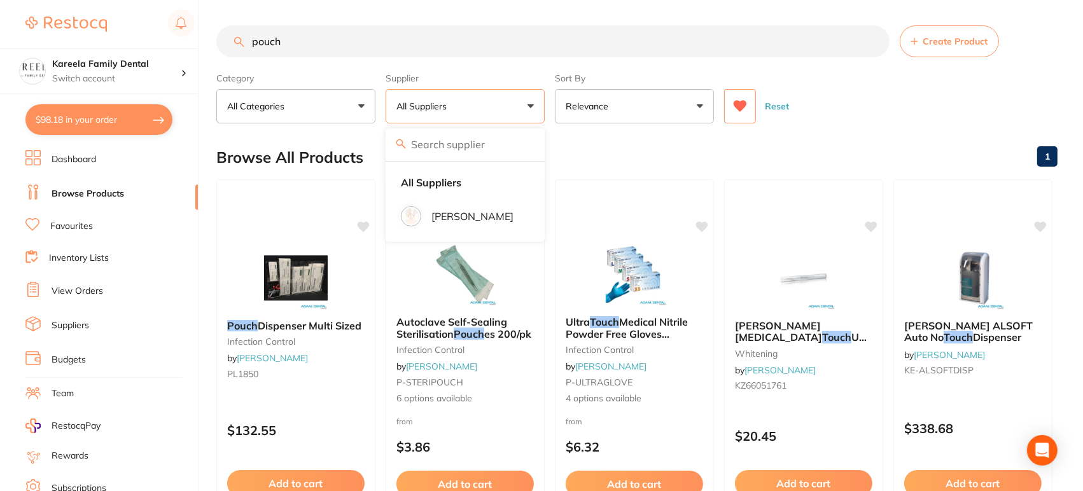
click at [494, 100] on button "All Suppliers" at bounding box center [465, 106] width 159 height 34
click at [489, 106] on button "All Suppliers" at bounding box center [465, 106] width 159 height 34
drag, startPoint x: 404, startPoint y: 25, endPoint x: 146, endPoint y: 19, distance: 257.9
click at [146, 19] on div "$98.18 Kareela Family Dental Switch account Kareela Family Dental $98.18 in you…" at bounding box center [541, 245] width 1083 height 491
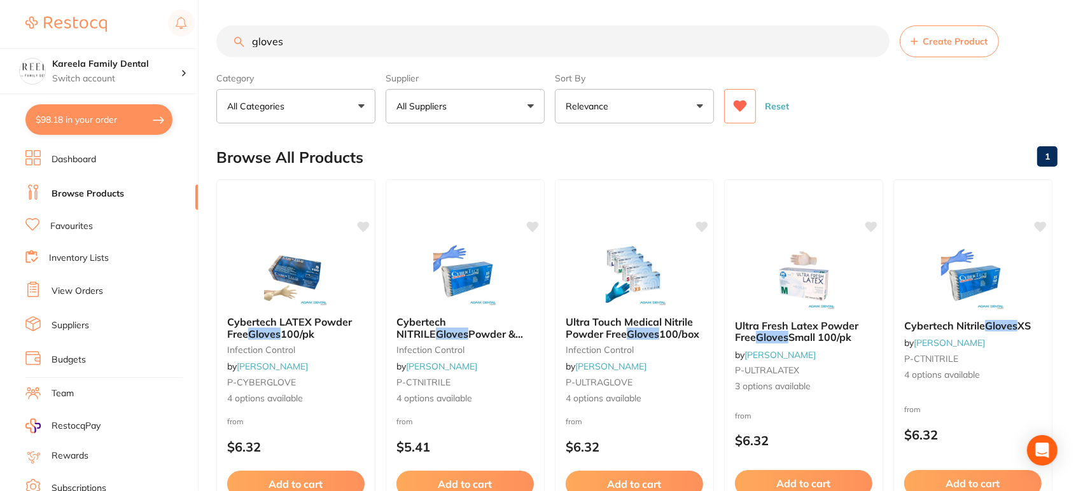
click at [404, 116] on button "All Suppliers" at bounding box center [465, 106] width 159 height 34
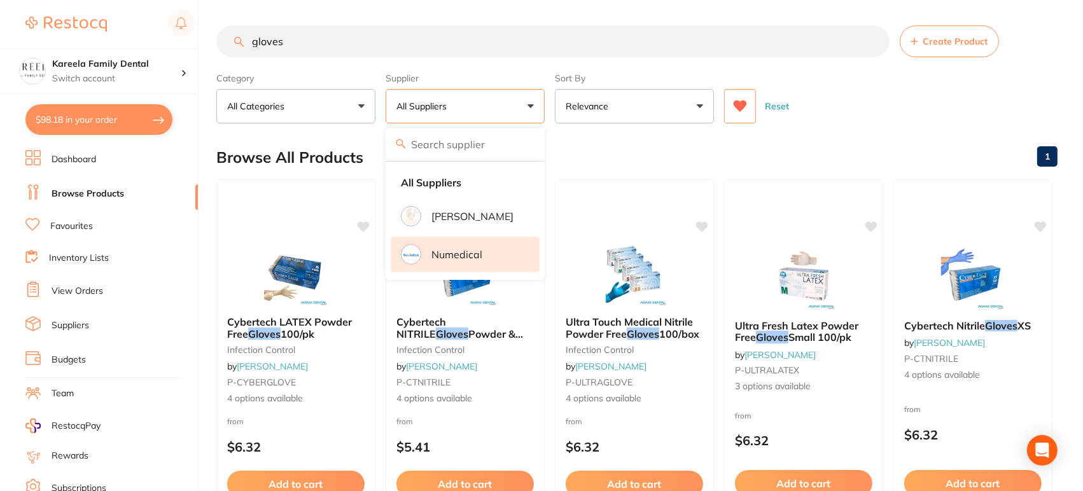
click at [477, 255] on p "Numedical" at bounding box center [457, 254] width 51 height 11
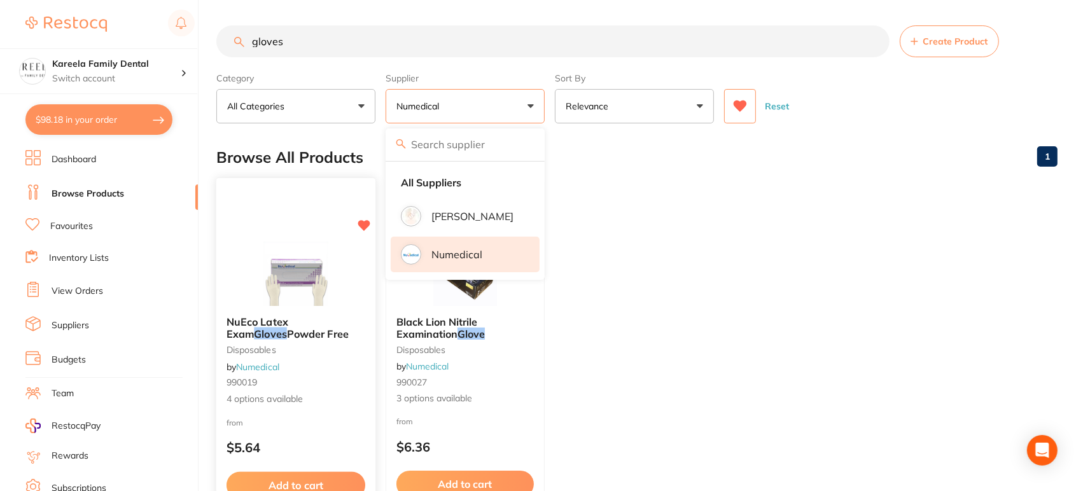
click at [295, 251] on img at bounding box center [295, 274] width 83 height 64
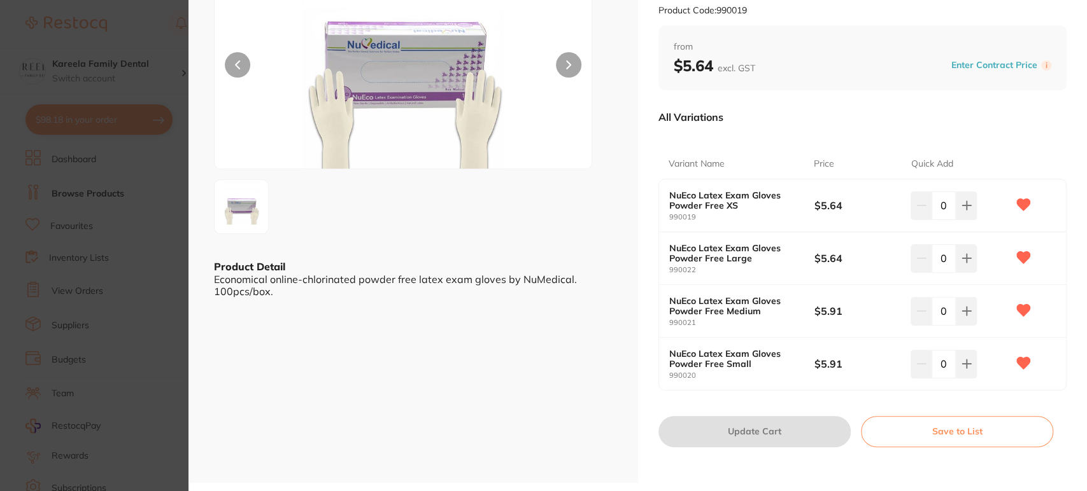
scroll to position [113, 0]
drag, startPoint x: 699, startPoint y: 376, endPoint x: 644, endPoint y: 377, distance: 55.4
click at [644, 377] on div "NuEco Latex Exam Gloves Powder Free disposables by Numedical Product Code: 9900…" at bounding box center [862, 184] width 449 height 595
drag, startPoint x: 718, startPoint y: 321, endPoint x: 644, endPoint y: 323, distance: 74.5
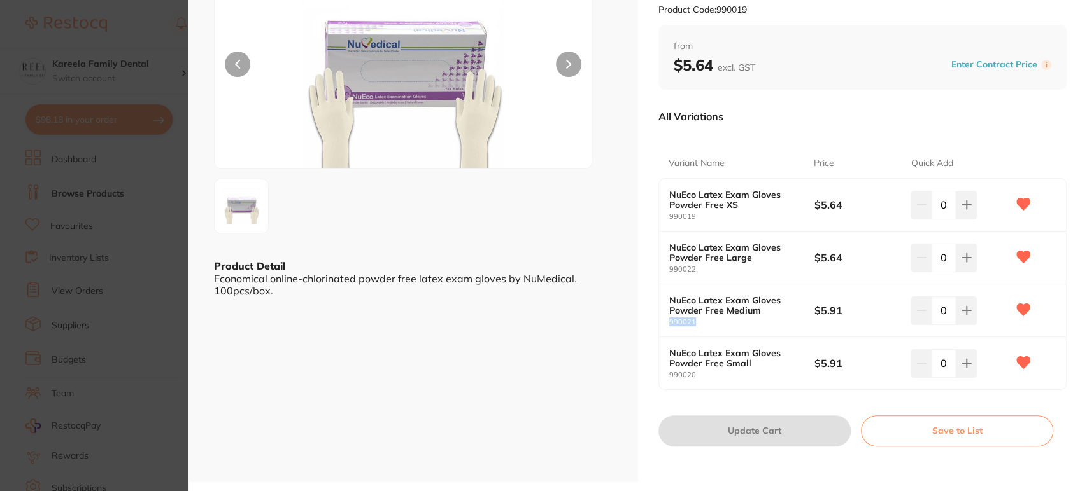
click at [644, 323] on div "NuEco Latex Exam Gloves Powder Free disposables by Numedical Product Code: 9900…" at bounding box center [862, 184] width 449 height 595
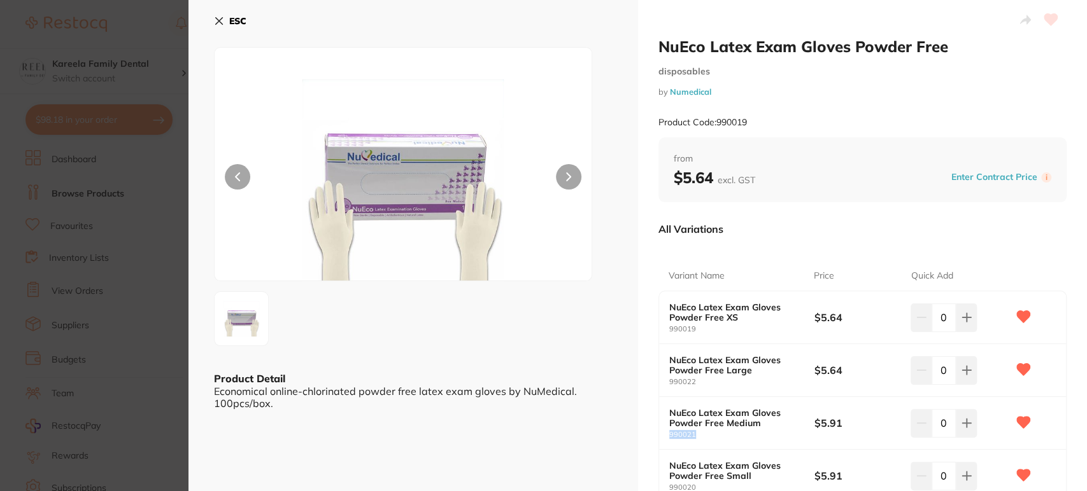
click at [229, 21] on button "ESC" at bounding box center [230, 21] width 32 height 22
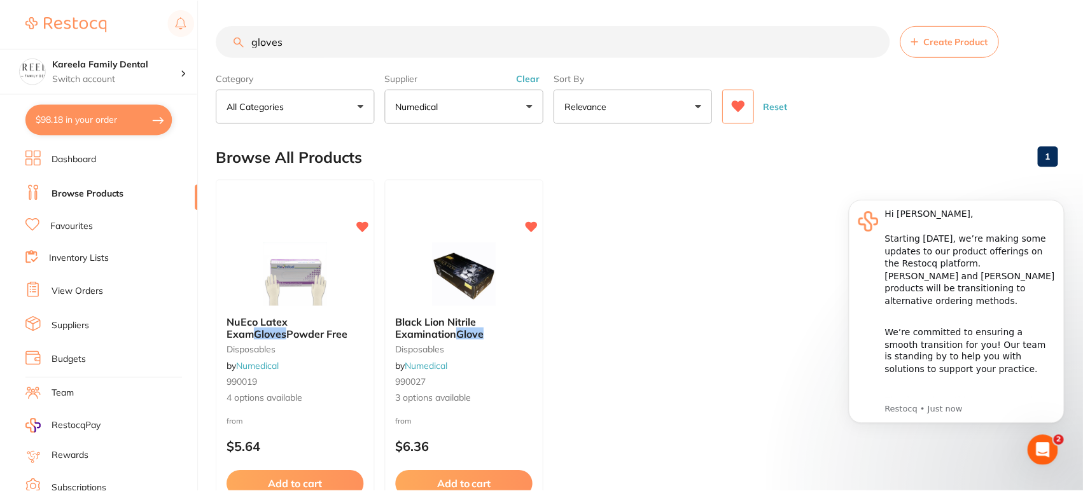
scroll to position [1, 0]
drag, startPoint x: 300, startPoint y: 45, endPoint x: 189, endPoint y: 29, distance: 112.4
click at [189, 29] on div "$98.18 Kareela Family Dental Switch account Kareela Family Dental $98.18 in you…" at bounding box center [541, 244] width 1083 height 491
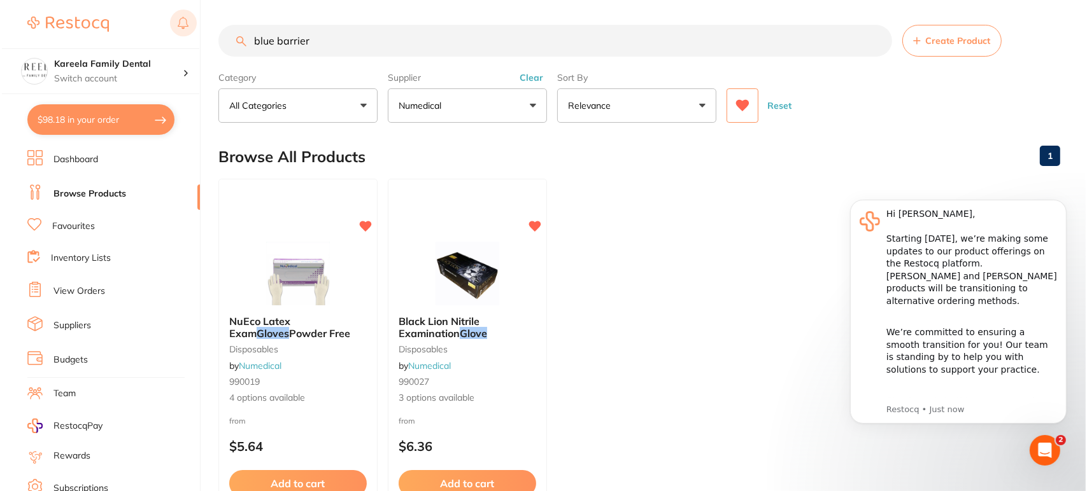
scroll to position [0, 0]
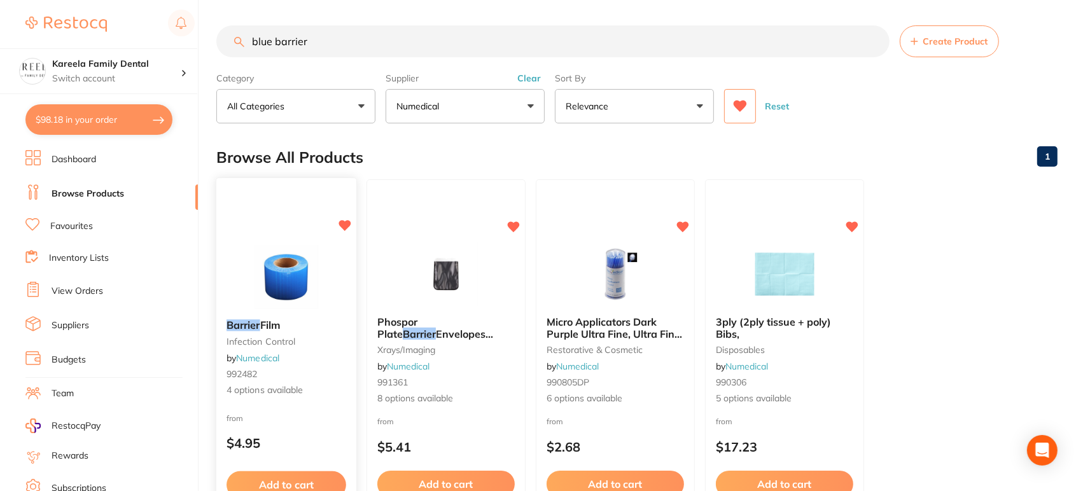
click at [286, 216] on div "Barrier Film infection control by Numedical 992482 4 options available from $4.…" at bounding box center [286, 363] width 141 height 370
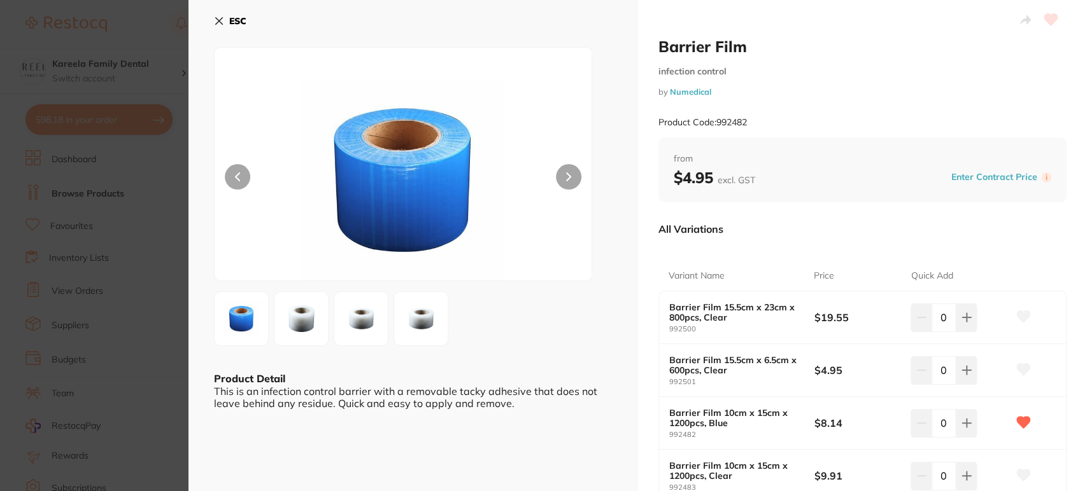
scroll to position [72, 0]
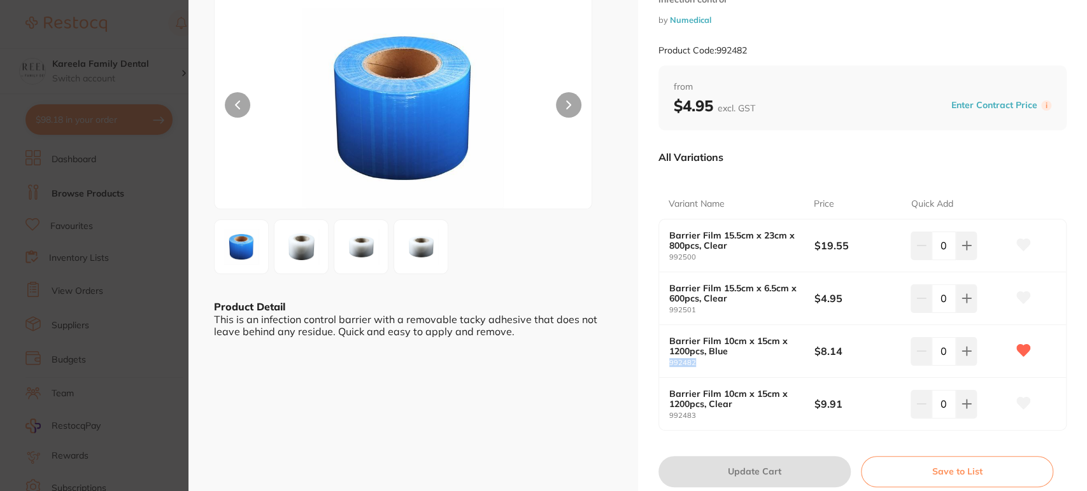
drag, startPoint x: 693, startPoint y: 367, endPoint x: 659, endPoint y: 367, distance: 33.1
click at [659, 367] on div "Barrier Film 10cm x 15cm x 1200pcs, Blue 992482 $8.14 0" at bounding box center [862, 351] width 407 height 53
click at [190, 51] on div "ESC Product Detail This is an infection control barrier with a removable tacky …" at bounding box center [412, 225] width 449 height 595
click at [175, 47] on section "Barrier Film infection control by Numedical Product Code: 992482 ESC Product De…" at bounding box center [543, 245] width 1087 height 491
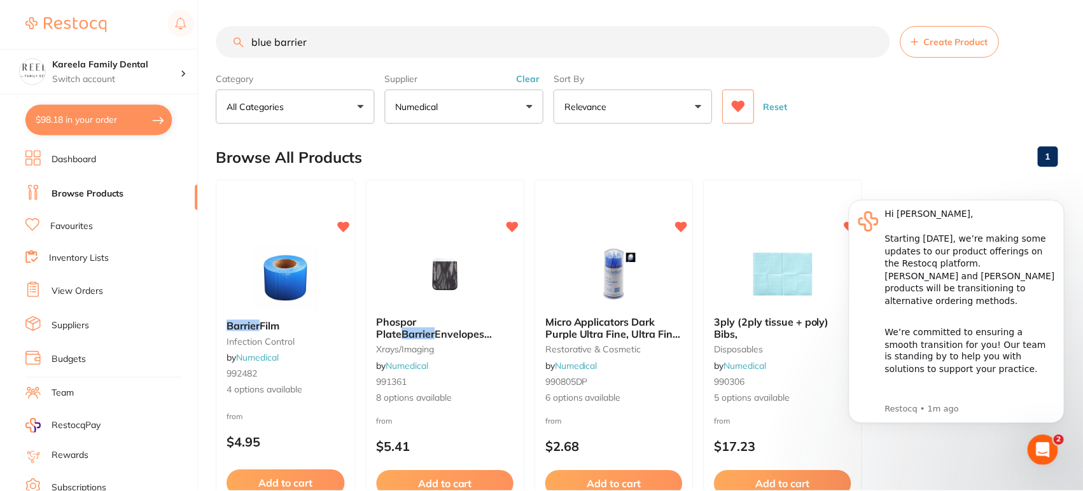
scroll to position [1, 0]
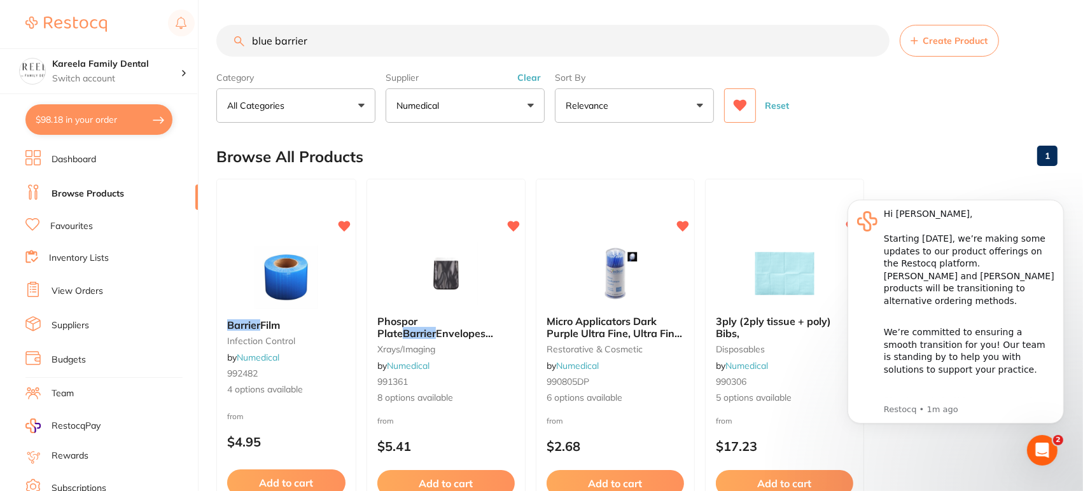
drag, startPoint x: 312, startPoint y: 38, endPoint x: 136, endPoint y: 4, distance: 179.5
click at [136, 4] on div "$98.18 Kareela Family Dental Switch account Kareela Family Dental $98.18 in you…" at bounding box center [541, 244] width 1083 height 491
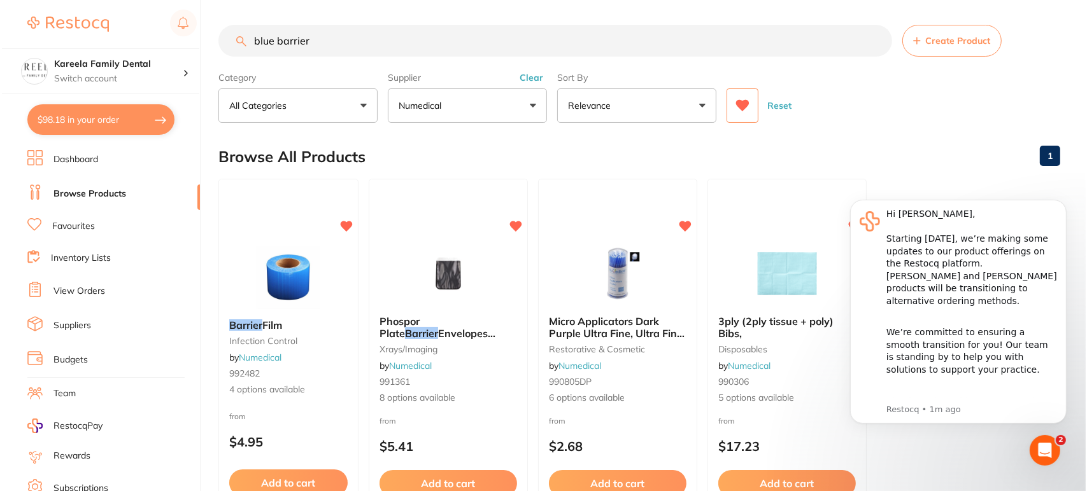
scroll to position [0, 0]
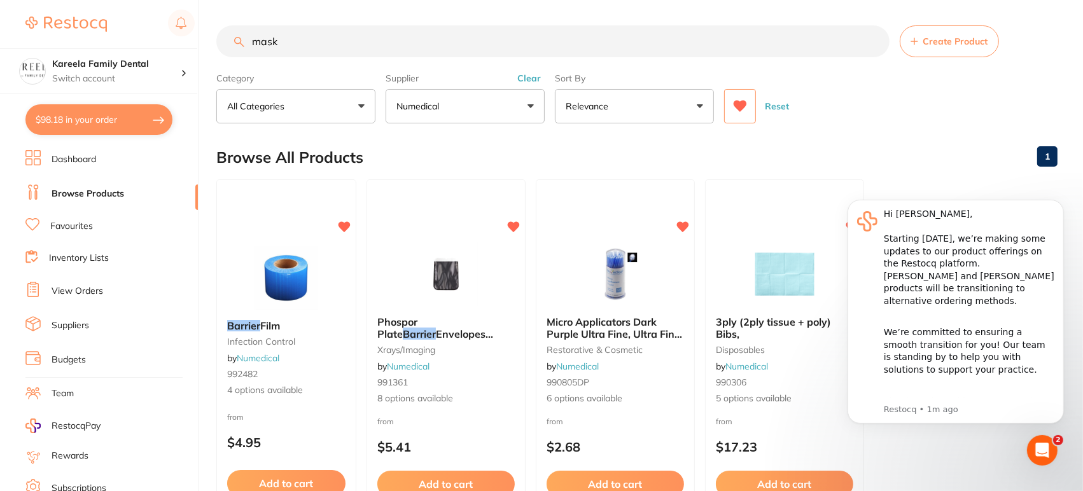
type input "mask"
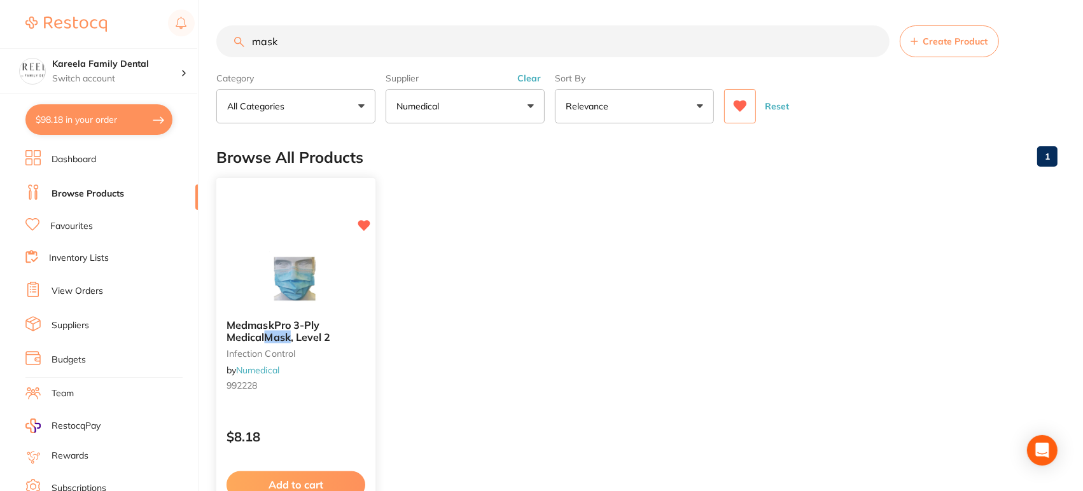
click at [302, 237] on div "MedmaskPro 3-Ply Medical Mask , Level 2 infection control by Numedical 992228 $…" at bounding box center [296, 363] width 161 height 370
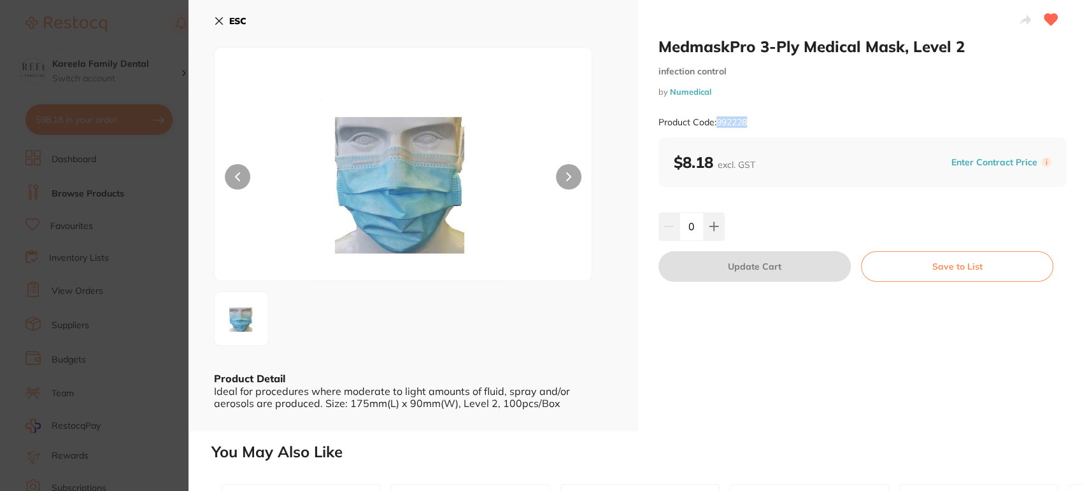
drag, startPoint x: 757, startPoint y: 121, endPoint x: 715, endPoint y: 121, distance: 42.0
click at [715, 121] on div "Product Code: 992228" at bounding box center [862, 122] width 409 height 31
